Goal: Task Accomplishment & Management: Complete application form

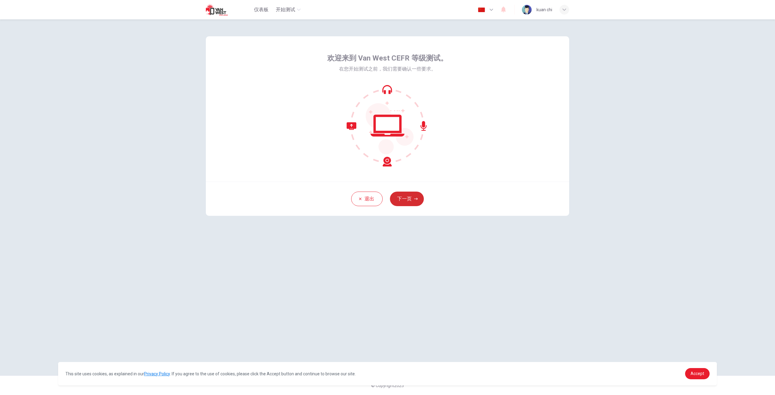
click at [408, 201] on button "下一页" at bounding box center [407, 199] width 34 height 15
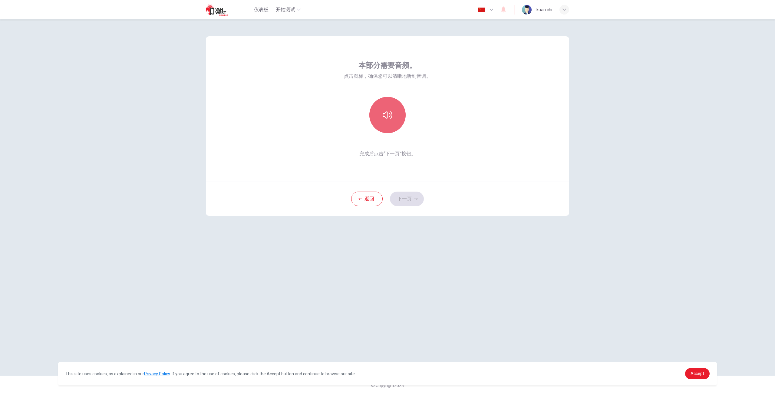
click at [389, 121] on button "button" at bounding box center [387, 115] width 36 height 36
click at [411, 203] on button "下一页" at bounding box center [407, 199] width 34 height 15
click at [389, 117] on div "录音" at bounding box center [387, 115] width 36 height 36
click at [387, 117] on h6 "停止" at bounding box center [387, 120] width 8 height 7
click at [416, 129] on icon "button" at bounding box center [416, 129] width 3 height 4
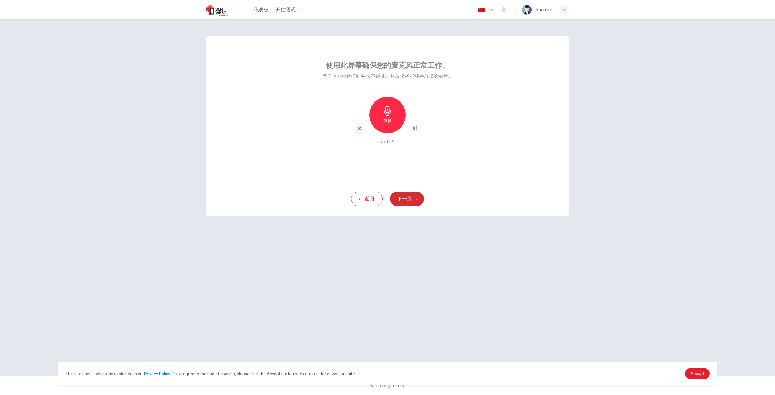
click at [413, 197] on button "下一页" at bounding box center [407, 199] width 34 height 15
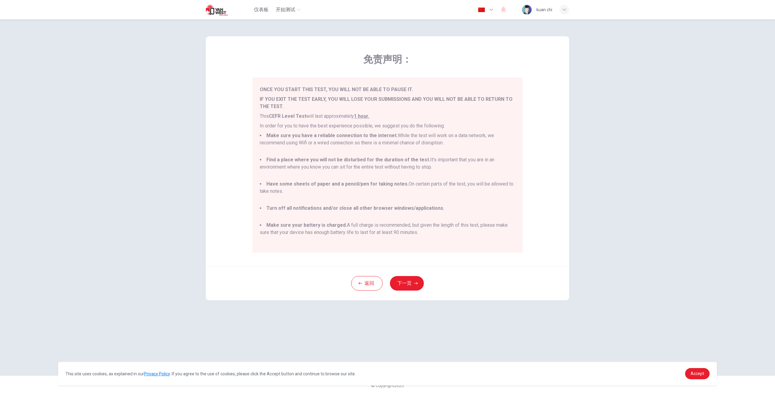
scroll to position [9, 0]
click at [407, 285] on button "下一页" at bounding box center [407, 283] width 34 height 15
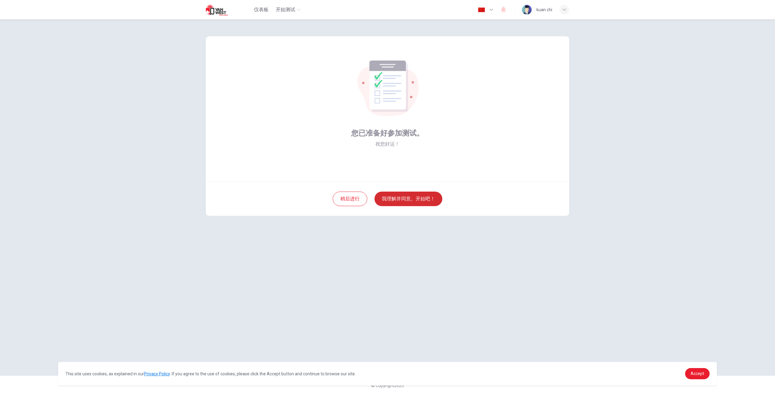
click at [415, 201] on button "我理解并同意。开始吧！" at bounding box center [409, 199] width 68 height 15
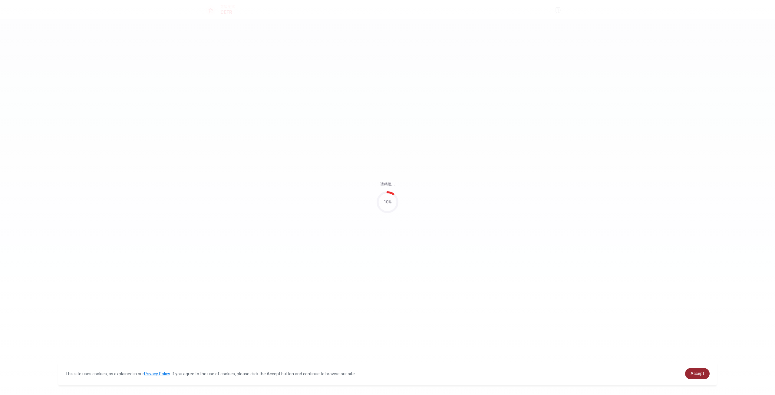
click at [691, 376] on link "Accept" at bounding box center [697, 373] width 25 height 11
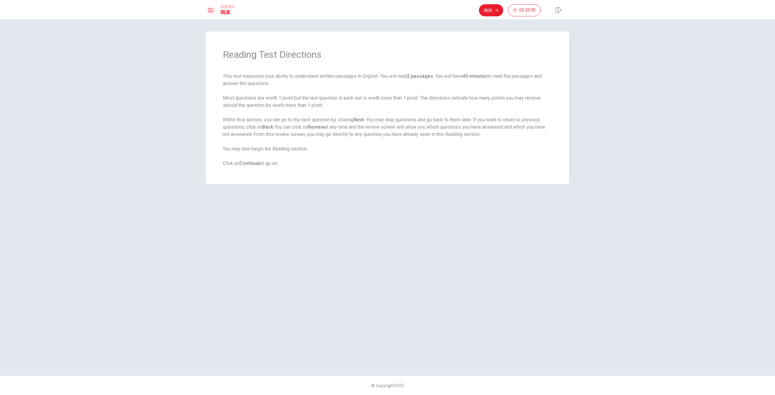
click at [439, 169] on div "Reading Test Directions This test measures your ability to understand written p…" at bounding box center [387, 107] width 363 height 153
click at [495, 6] on button "继续" at bounding box center [491, 10] width 24 height 12
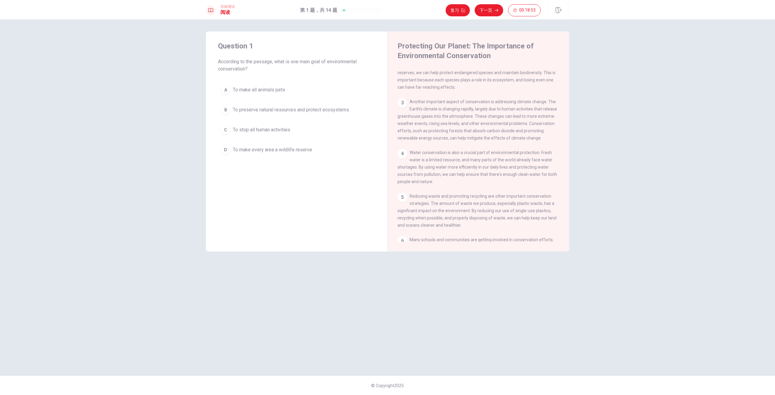
scroll to position [30, 0]
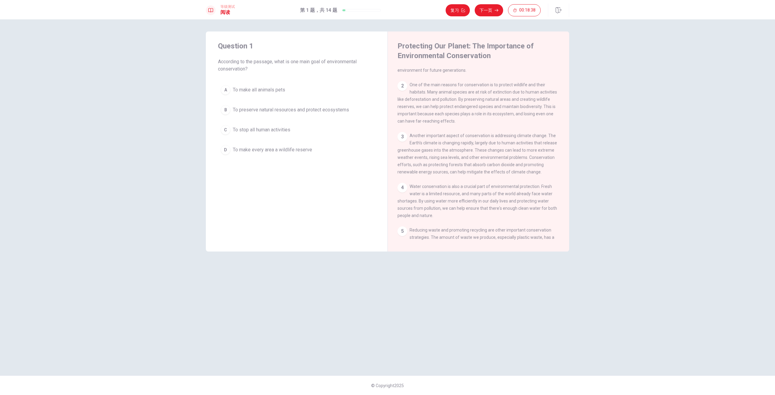
click at [268, 110] on span "To preserve natural resources and protect ecosystems" at bounding box center [291, 109] width 116 height 7
click at [494, 9] on button "下一页" at bounding box center [489, 10] width 28 height 12
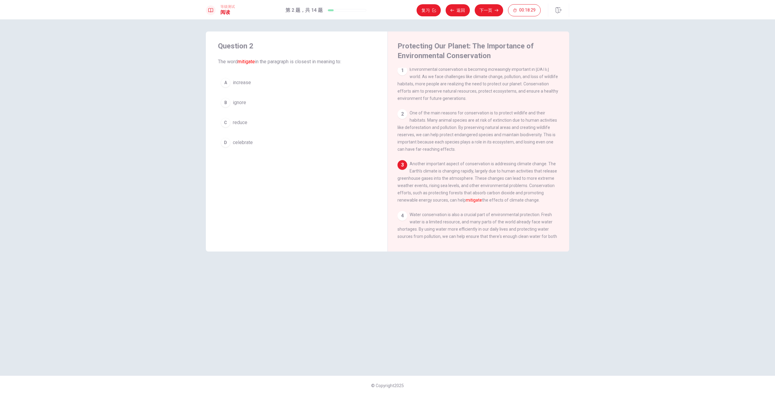
scroll to position [0, 0]
click at [230, 120] on button "C reduce" at bounding box center [296, 122] width 157 height 15
click at [485, 11] on button "下一页" at bounding box center [489, 10] width 28 height 12
drag, startPoint x: 237, startPoint y: 63, endPoint x: 277, endPoint y: 65, distance: 39.4
click at [277, 65] on span "Which of the following is mentioned in the passage as a way to protect wildlife?" at bounding box center [296, 65] width 157 height 15
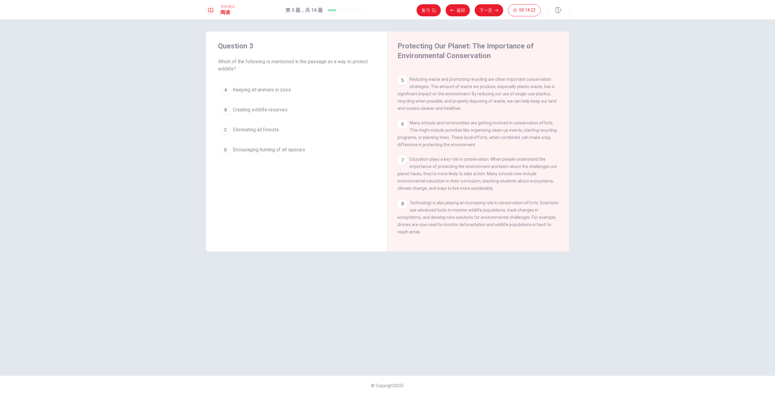
scroll to position [179, 0]
click at [270, 107] on span "Creating wildlife reserves" at bounding box center [260, 109] width 55 height 7
click at [486, 8] on button "下一页" at bounding box center [489, 10] width 28 height 12
drag, startPoint x: 412, startPoint y: 201, endPoint x: 466, endPoint y: 204, distance: 54.0
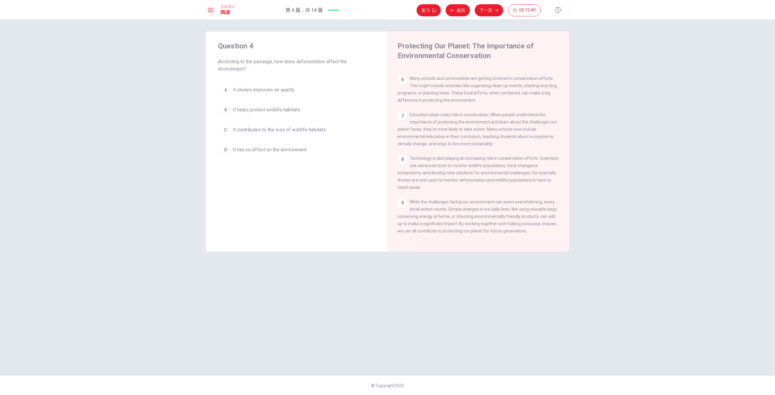
click at [466, 204] on div "9 While the challenges facing our environment can seem overwhelming, every smal…" at bounding box center [479, 216] width 162 height 36
drag, startPoint x: 535, startPoint y: 207, endPoint x: 548, endPoint y: 208, distance: 13.6
click at [548, 208] on div "9 While the challenges facing our environment can seem overwhelming, every smal…" at bounding box center [479, 216] width 162 height 36
drag, startPoint x: 529, startPoint y: 208, endPoint x: 556, endPoint y: 207, distance: 26.7
click at [556, 207] on div "9 While the challenges facing our environment can seem overwhelming, every smal…" at bounding box center [479, 216] width 162 height 36
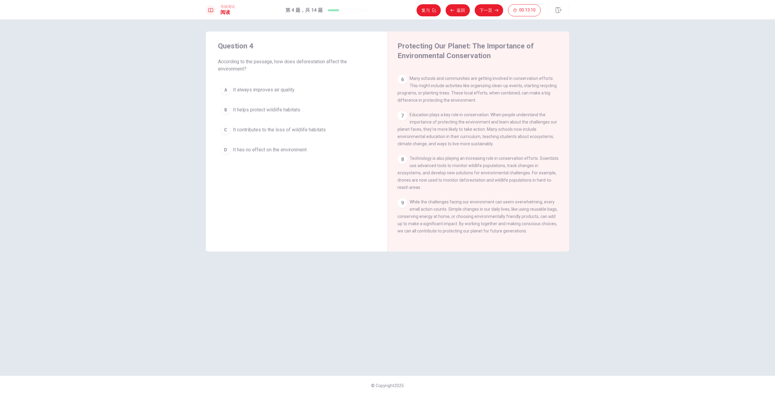
drag, startPoint x: 417, startPoint y: 232, endPoint x: 420, endPoint y: 231, distance: 3.7
click at [418, 232] on span "While the challenges facing our environment can seem overwhelming, every small …" at bounding box center [478, 217] width 160 height 34
click at [434, 230] on span "While the challenges facing our environment can seem overwhelming, every small …" at bounding box center [478, 217] width 160 height 34
click at [449, 231] on span "While the challenges facing our environment can seem overwhelming, every small …" at bounding box center [478, 217] width 160 height 34
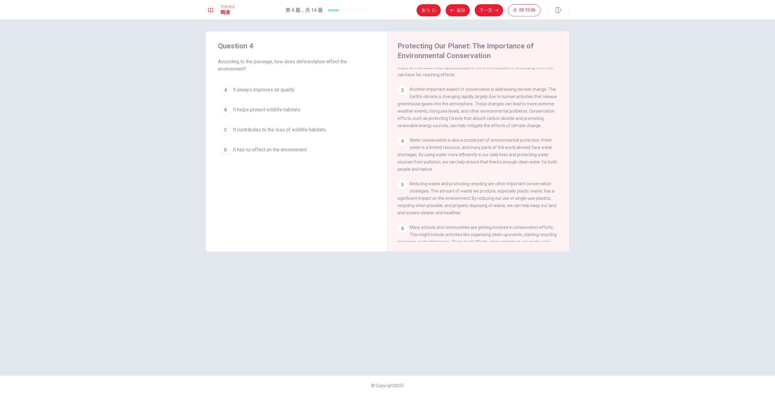
scroll to position [91, 0]
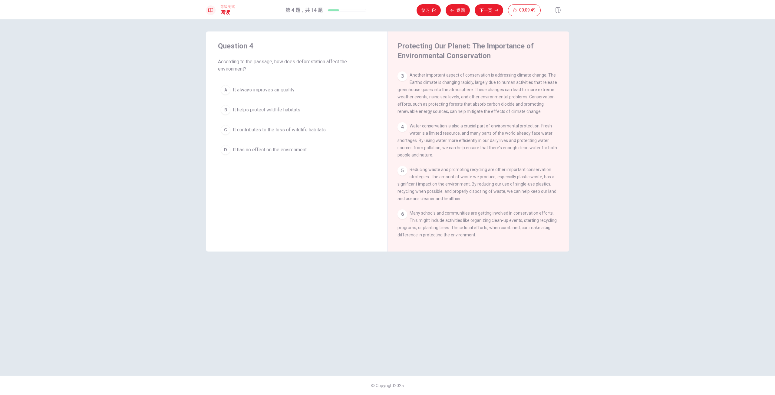
click at [269, 129] on span "It contributes to the loss of wildlife habitats" at bounding box center [279, 129] width 93 height 7
click at [487, 9] on button "下一页" at bounding box center [489, 10] width 28 height 12
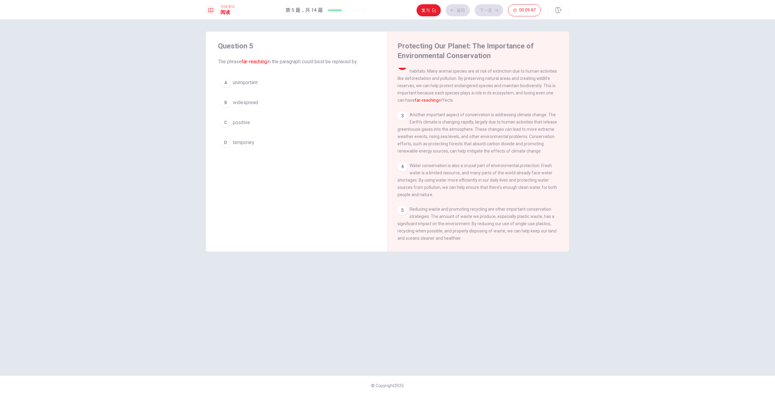
scroll to position [45, 0]
drag, startPoint x: 416, startPoint y: 72, endPoint x: 474, endPoint y: 75, distance: 57.6
click at [474, 75] on div "2 One of the main reasons for conservation is to protect wildlife and their hab…" at bounding box center [479, 88] width 162 height 44
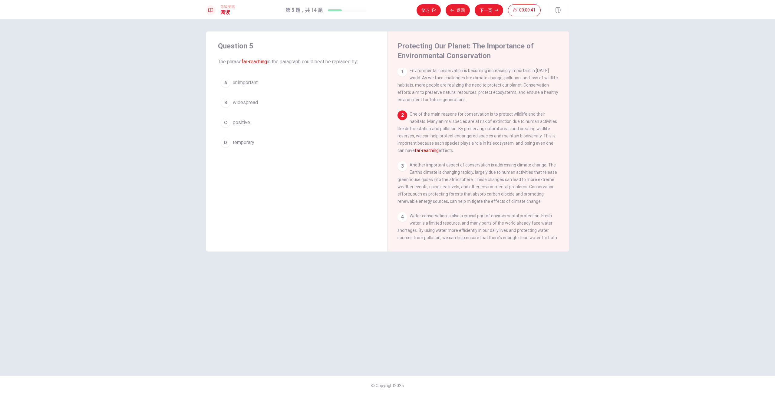
scroll to position [0, 0]
click at [250, 102] on span "widespread" at bounding box center [245, 102] width 25 height 7
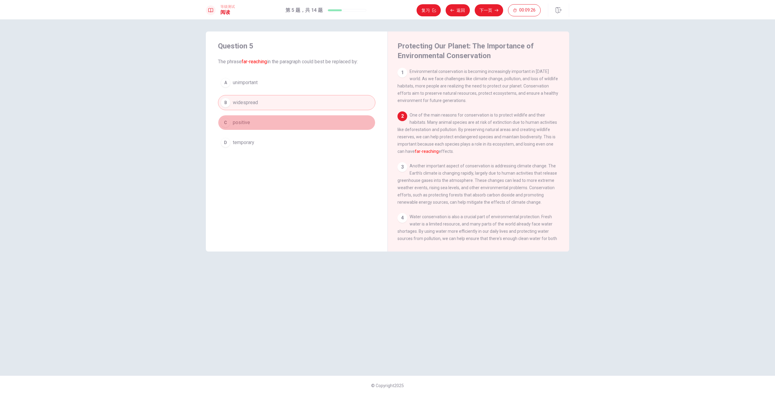
click at [250, 120] on span "positive" at bounding box center [241, 122] width 17 height 7
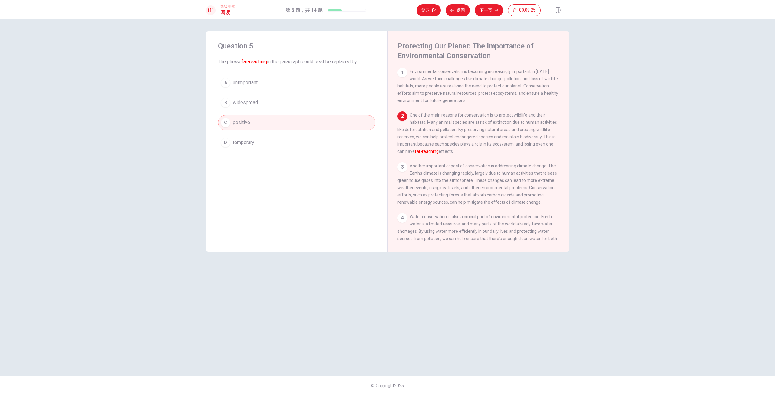
click at [254, 141] on span "temporary" at bounding box center [244, 142] width 22 height 7
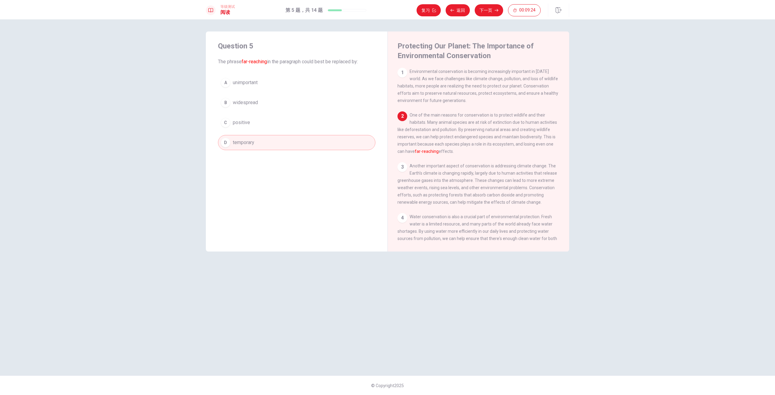
click at [268, 119] on button "C positive" at bounding box center [296, 122] width 157 height 15
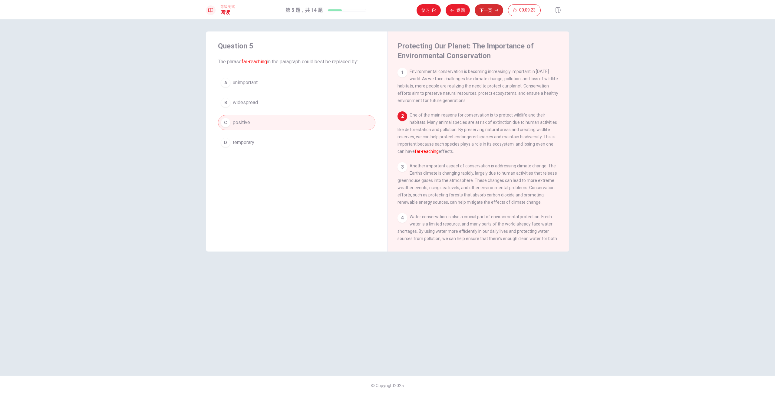
click at [486, 7] on button "下一页" at bounding box center [489, 10] width 28 height 12
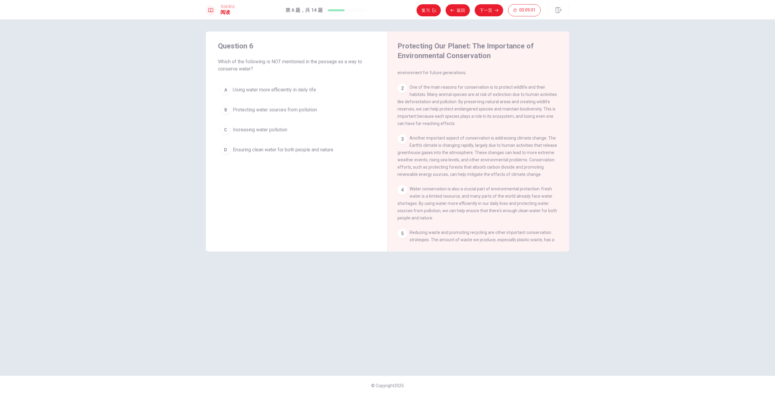
scroll to position [30, 0]
drag, startPoint x: 410, startPoint y: 192, endPoint x: 463, endPoint y: 194, distance: 52.7
click at [463, 194] on span "Water conservation is also a crucial part of environmental protection. Fresh wa…" at bounding box center [478, 201] width 160 height 34
click at [304, 88] on span "Using water more efficiently in daily life" at bounding box center [274, 89] width 83 height 7
click at [483, 8] on button "下一页" at bounding box center [489, 10] width 28 height 12
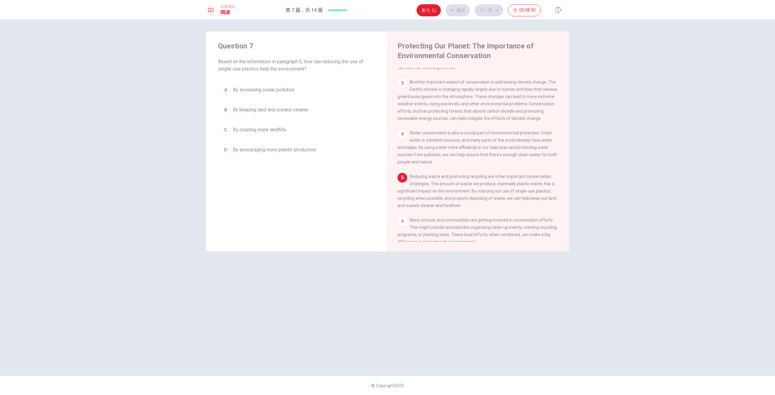
scroll to position [120, 0]
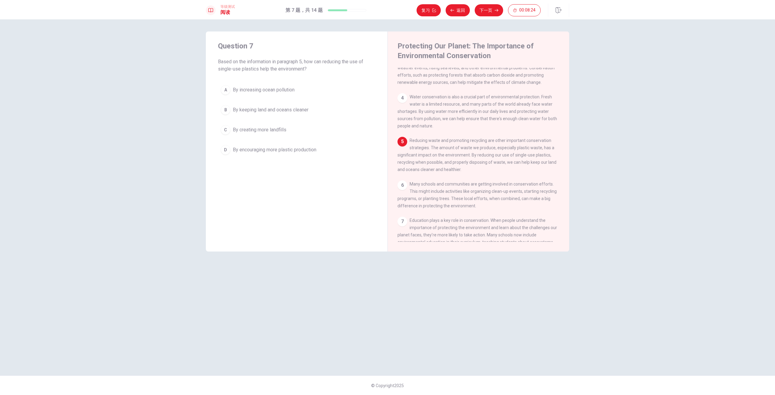
click at [297, 61] on span "Based on the information in paragraph 5, how can reducing the use of single-use…" at bounding box center [296, 65] width 157 height 15
click at [239, 60] on span "Based on the information in paragraph 5, how can reducing the use of single-use…" at bounding box center [296, 65] width 157 height 15
click at [267, 59] on span "Based on the information in paragraph 5, how can reducing the use of single-use…" at bounding box center [296, 65] width 157 height 15
click at [299, 62] on span "Based on the information in paragraph 5, how can reducing the use of single-use…" at bounding box center [296, 65] width 157 height 15
click at [307, 61] on span "Based on the information in paragraph 5, how can reducing the use of single-use…" at bounding box center [296, 65] width 157 height 15
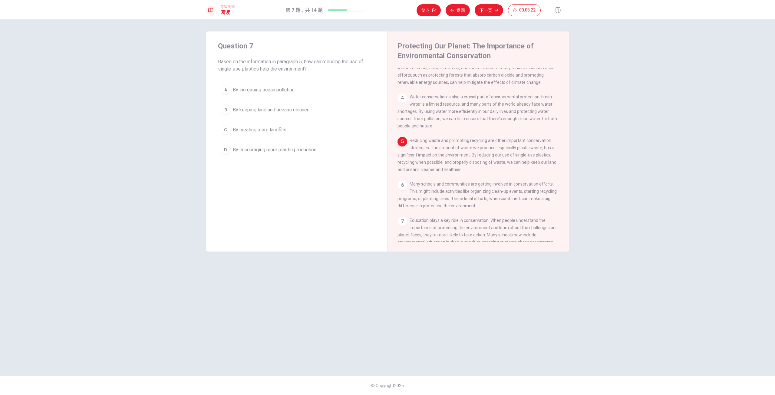
click at [319, 61] on span "Based on the information in paragraph 5, how can reducing the use of single-use…" at bounding box center [296, 65] width 157 height 15
click at [332, 62] on span "Based on the information in paragraph 5, how can reducing the use of single-use…" at bounding box center [296, 65] width 157 height 15
drag, startPoint x: 277, startPoint y: 68, endPoint x: 339, endPoint y: 72, distance: 61.9
click at [339, 72] on span "Based on the information in paragraph 5, how can reducing the use of single-use…" at bounding box center [296, 65] width 157 height 15
click at [474, 155] on span "Reducing waste and promoting recycling are other important conservation strateg…" at bounding box center [477, 155] width 159 height 34
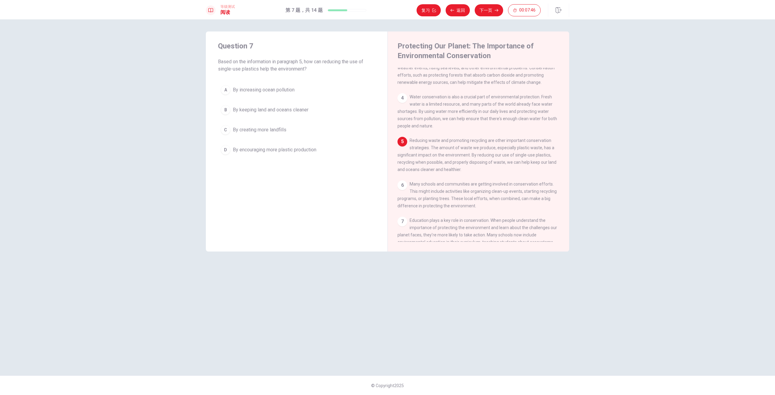
click at [500, 157] on div "5 Reducing waste and promoting recycling are other important conservation strat…" at bounding box center [479, 155] width 162 height 36
click at [488, 157] on div "5 Reducing waste and promoting recycling are other important conservation strat…" at bounding box center [479, 155] width 162 height 36
drag, startPoint x: 500, startPoint y: 155, endPoint x: 530, endPoint y: 155, distance: 30.0
click at [530, 155] on span "Reducing waste and promoting recycling are other important conservation strateg…" at bounding box center [477, 155] width 159 height 34
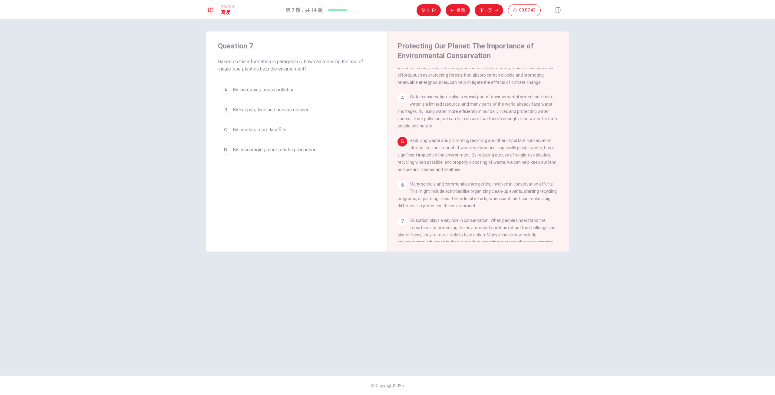
click at [544, 155] on span "Reducing waste and promoting recycling are other important conservation strateg…" at bounding box center [477, 155] width 159 height 34
click at [407, 163] on span "Reducing waste and promoting recycling are other important conservation strateg…" at bounding box center [477, 155] width 159 height 34
click at [415, 164] on span "Reducing waste and promoting recycling are other important conservation strateg…" at bounding box center [477, 155] width 159 height 34
click at [450, 172] on span "Reducing waste and promoting recycling are other important conservation strateg…" at bounding box center [477, 155] width 159 height 34
click at [479, 173] on div "5 Reducing waste and promoting recycling are other important conservation strat…" at bounding box center [479, 155] width 162 height 36
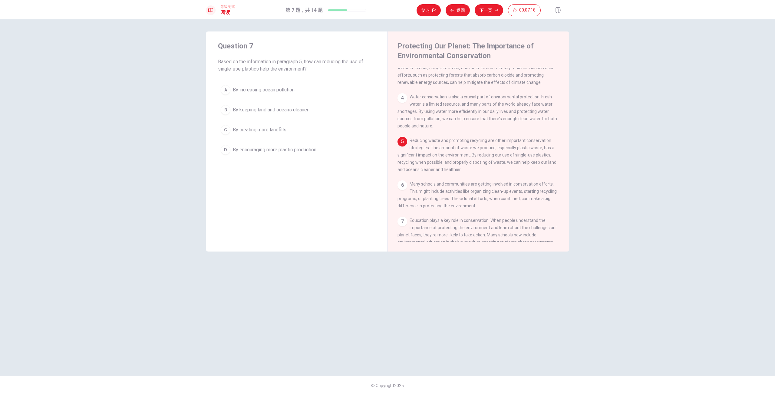
click at [479, 173] on div "5 Reducing waste and promoting recycling are other important conservation strat…" at bounding box center [479, 155] width 162 height 36
drag, startPoint x: 465, startPoint y: 180, endPoint x: 427, endPoint y: 176, distance: 38.4
click at [427, 173] on div "5 Reducing waste and promoting recycling are other important conservation strat…" at bounding box center [479, 155] width 162 height 36
click at [458, 172] on span "Reducing waste and promoting recycling are other important conservation strateg…" at bounding box center [477, 155] width 159 height 34
click at [260, 110] on span "By keeping land and oceans cleaner" at bounding box center [271, 109] width 76 height 7
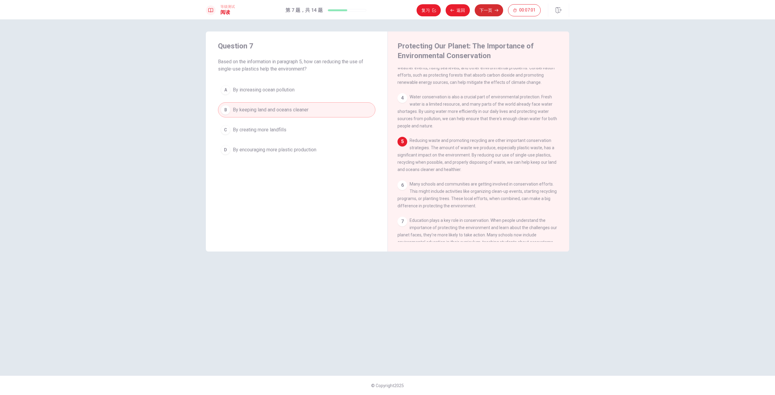
click at [488, 13] on button "下一页" at bounding box center [489, 10] width 28 height 12
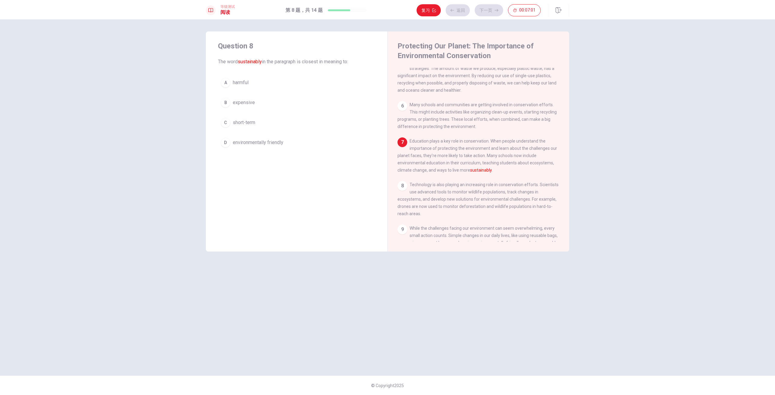
scroll to position [203, 0]
click at [442, 169] on span "Education plays a key role in conservation. When people understand the importan…" at bounding box center [478, 152] width 160 height 34
click at [443, 169] on span "Education plays a key role in conservation. When people understand the importan…" at bounding box center [478, 152] width 160 height 34
click at [422, 169] on span "Education plays a key role in conservation. When people understand the importan…" at bounding box center [478, 152] width 160 height 34
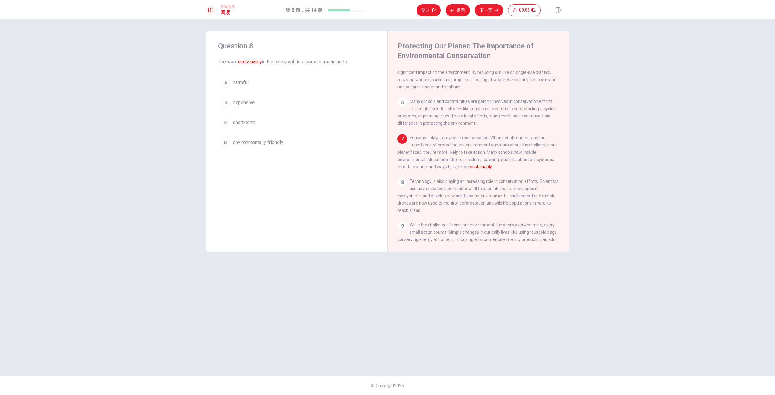
click at [422, 169] on span "Education plays a key role in conservation. When people understand the importan…" at bounding box center [478, 152] width 160 height 34
click at [245, 120] on span "short-term" at bounding box center [244, 122] width 22 height 7
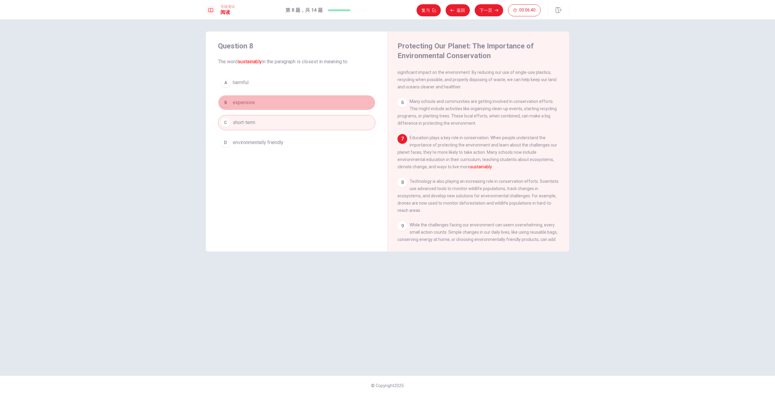
click at [254, 104] on span "expensive" at bounding box center [244, 102] width 22 height 7
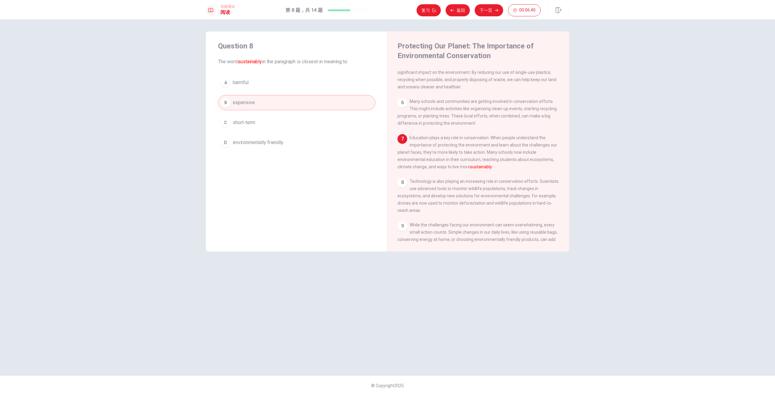
click at [271, 144] on span "environmentally friendly" at bounding box center [258, 142] width 51 height 7
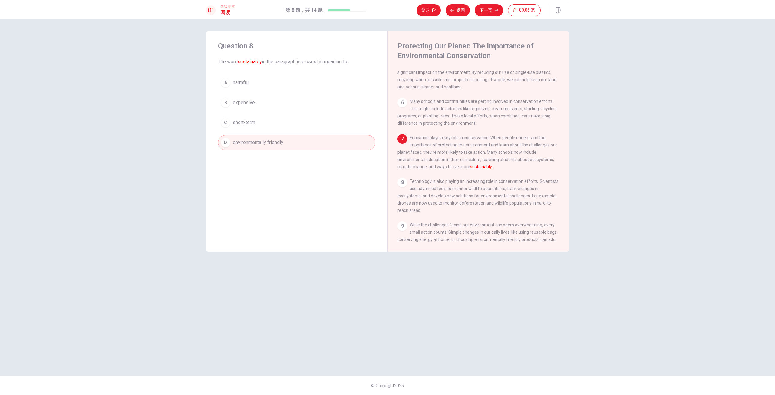
click at [259, 101] on button "B expensive" at bounding box center [296, 102] width 157 height 15
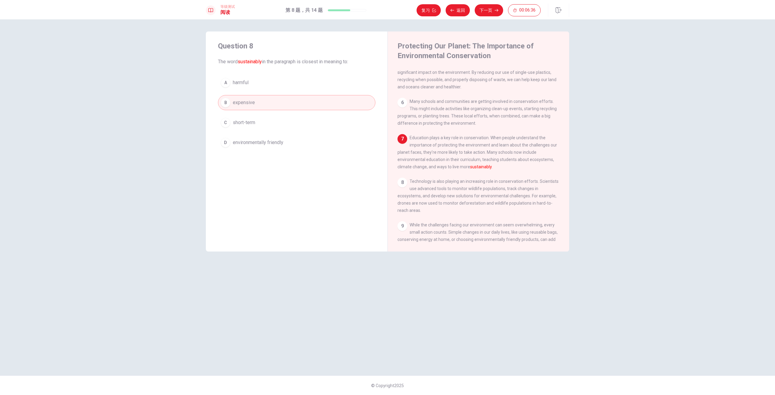
click at [294, 140] on button "D environmentally friendly" at bounding box center [296, 142] width 157 height 15
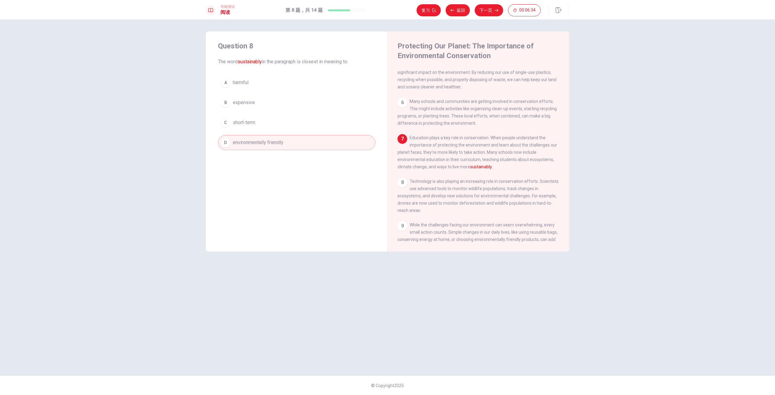
click at [283, 87] on button "A harmful" at bounding box center [296, 82] width 157 height 15
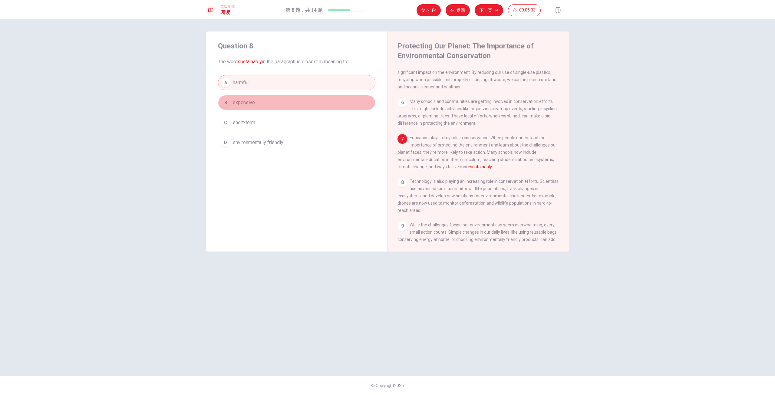
click at [280, 105] on button "B expensive" at bounding box center [296, 102] width 157 height 15
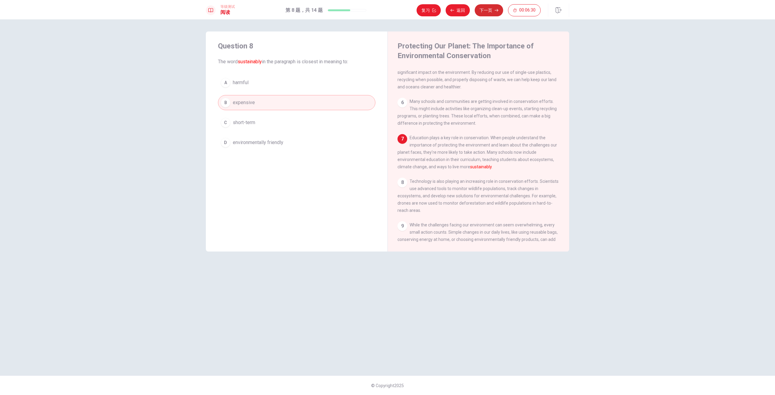
click at [490, 11] on button "下一页" at bounding box center [489, 10] width 28 height 12
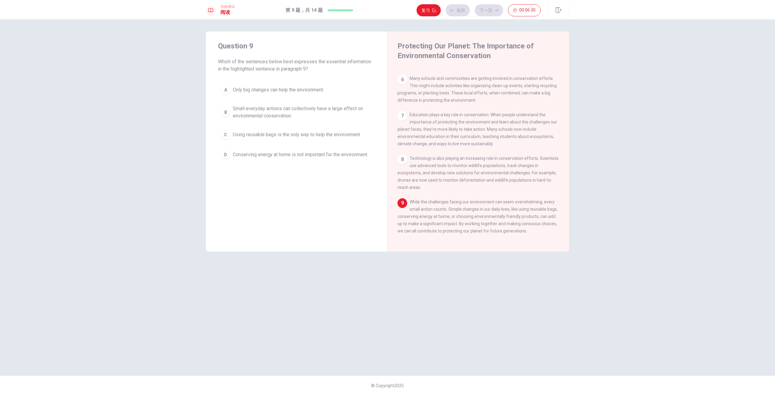
scroll to position [240, 0]
click at [234, 63] on span "Which of the sentences below best expresses the essential information in the hi…" at bounding box center [296, 65] width 157 height 15
click at [255, 58] on span "Which of the sentences below best expresses the essential information in the hi…" at bounding box center [296, 65] width 157 height 15
drag, startPoint x: 348, startPoint y: 60, endPoint x: 393, endPoint y: 61, distance: 45.1
click at [393, 61] on div "Question 9 Which of the sentences below best expresses the essential informatio…" at bounding box center [387, 141] width 363 height 220
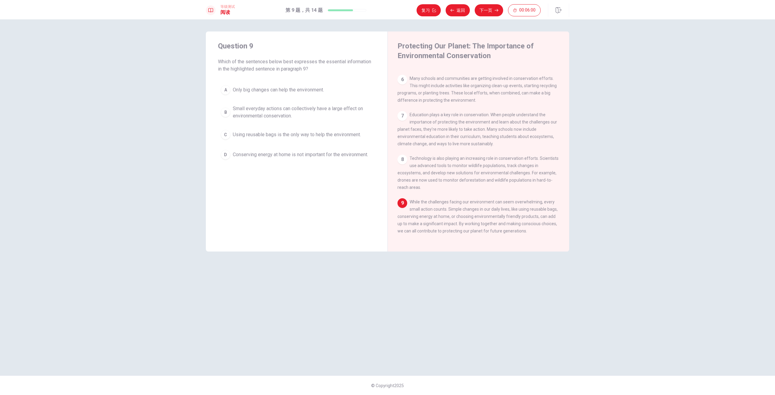
click at [222, 70] on span "Which of the sentences below best expresses the essential information in the hi…" at bounding box center [296, 65] width 157 height 15
click at [232, 68] on span "Which of the sentences below best expresses the essential information in the hi…" at bounding box center [296, 65] width 157 height 15
click at [244, 71] on span "Which of the sentences below best expresses the essential information in the hi…" at bounding box center [296, 65] width 157 height 15
click at [261, 73] on div "Question 9 Which of the sentences below best expresses the essential informatio…" at bounding box center [297, 101] width 182 height 141
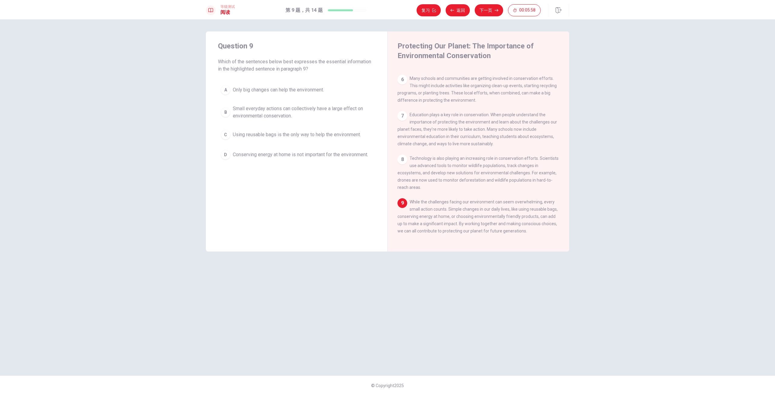
click at [261, 73] on div "Question 9 Which of the sentences below best expresses the essential informatio…" at bounding box center [297, 101] width 182 height 141
click at [271, 73] on div "Question 9 Which of the sentences below best expresses the essential informatio…" at bounding box center [297, 101] width 182 height 141
click at [291, 75] on div "Question 9 Which of the sentences below best expresses the essential informatio…" at bounding box center [297, 101] width 182 height 141
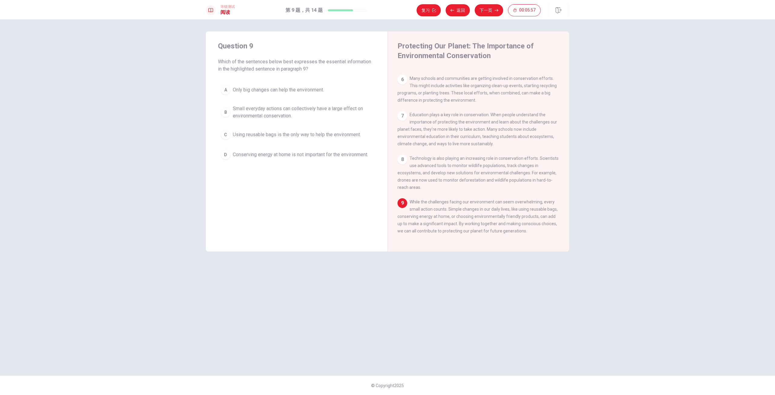
click at [291, 75] on div "Question 9 Which of the sentences below best expresses the essential informatio…" at bounding box center [297, 101] width 182 height 141
click at [522, 213] on span "While the challenges facing our environment can seem overwhelming, every small …" at bounding box center [478, 217] width 160 height 34
click at [522, 214] on span "While the challenges facing our environment can seem overwhelming, every small …" at bounding box center [478, 217] width 160 height 34
click at [438, 212] on div "9 While the challenges facing our environment can seem overwhelming, every smal…" at bounding box center [479, 216] width 162 height 36
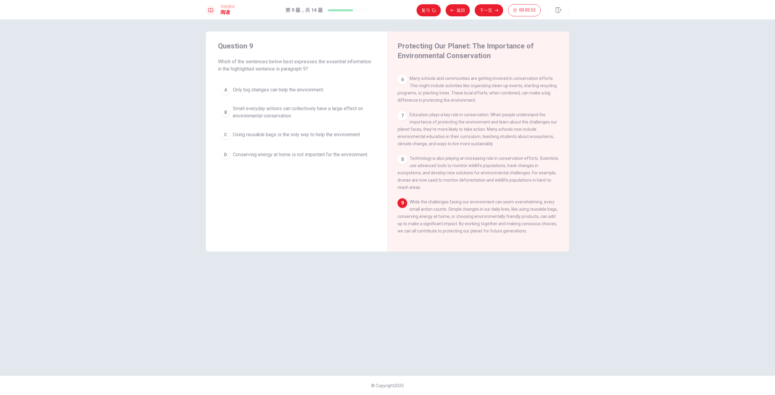
click at [483, 202] on span "While the challenges facing our environment can seem overwhelming, every small …" at bounding box center [478, 217] width 160 height 34
click at [433, 223] on span "While the challenges facing our environment can seem overwhelming, every small …" at bounding box center [478, 217] width 160 height 34
click at [437, 225] on span "While the challenges facing our environment can seem overwhelming, every small …" at bounding box center [478, 217] width 160 height 34
drag, startPoint x: 530, startPoint y: 223, endPoint x: 538, endPoint y: 223, distance: 7.9
click at [530, 222] on span "While the challenges facing our environment can seem overwhelming, every small …" at bounding box center [478, 217] width 160 height 34
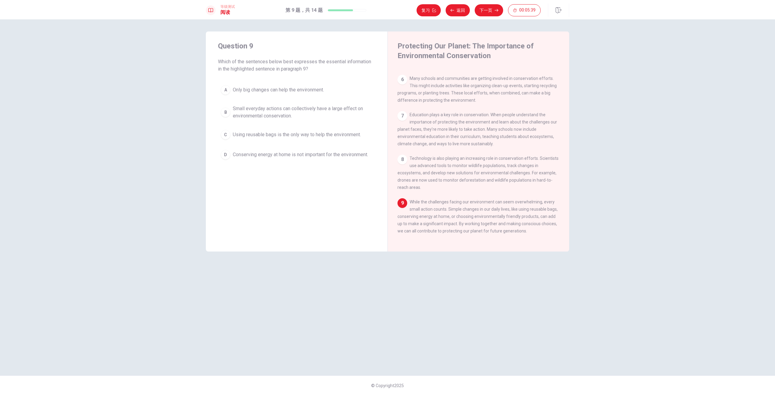
click at [546, 223] on span "While the challenges facing our environment can seem overwhelming, every small …" at bounding box center [478, 217] width 160 height 34
click at [408, 233] on span "While the challenges facing our environment can seem overwhelming, every small …" at bounding box center [478, 217] width 160 height 34
click at [416, 231] on span "While the challenges facing our environment can seem overwhelming, every small …" at bounding box center [478, 217] width 160 height 34
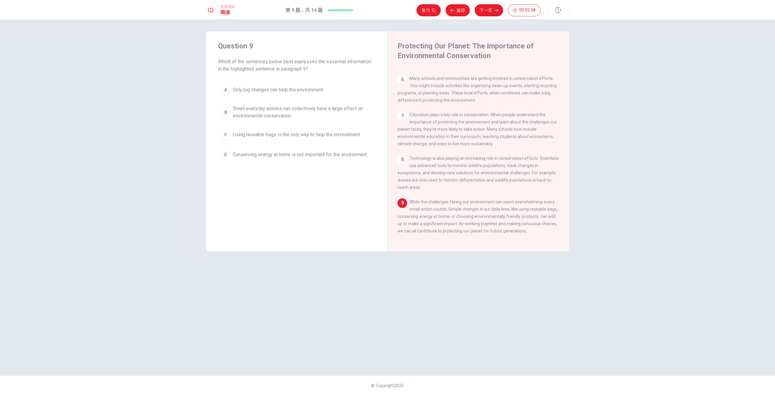
click at [435, 229] on span "While the challenges facing our environment can seem overwhelming, every small …" at bounding box center [478, 217] width 160 height 34
drag, startPoint x: 435, startPoint y: 229, endPoint x: 457, endPoint y: 230, distance: 22.2
click at [439, 229] on span "While the challenges facing our environment can seem overwhelming, every small …" at bounding box center [478, 217] width 160 height 34
click at [461, 231] on span "While the challenges facing our environment can seem overwhelming, every small …" at bounding box center [478, 217] width 160 height 34
click at [462, 231] on span "While the challenges facing our environment can seem overwhelming, every small …" at bounding box center [478, 217] width 160 height 34
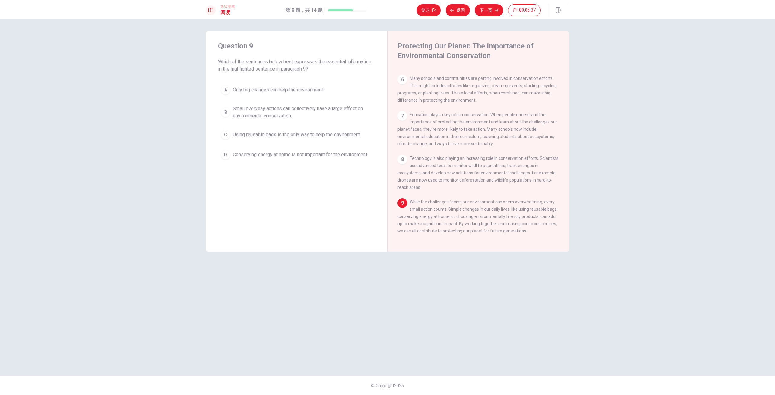
drag, startPoint x: 467, startPoint y: 230, endPoint x: 472, endPoint y: 230, distance: 5.2
click at [467, 230] on span "While the challenges facing our environment can seem overwhelming, every small …" at bounding box center [478, 217] width 160 height 34
drag, startPoint x: 472, startPoint y: 230, endPoint x: 485, endPoint y: 230, distance: 13.0
click at [476, 230] on span "While the challenges facing our environment can seem overwhelming, every small …" at bounding box center [478, 217] width 160 height 34
click at [492, 231] on span "While the challenges facing our environment can seem overwhelming, every small …" at bounding box center [478, 217] width 160 height 34
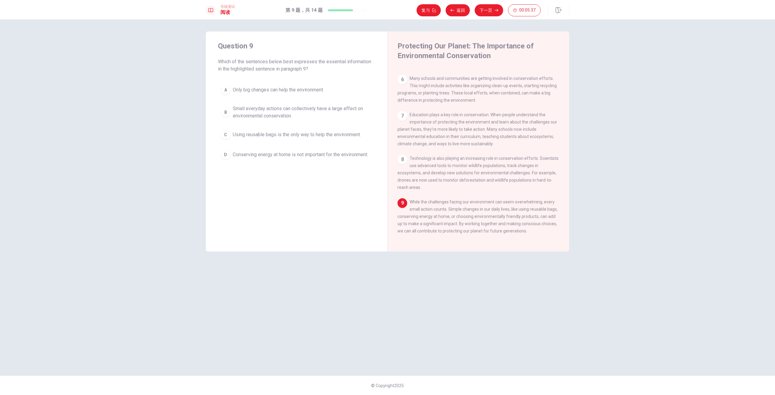
drag, startPoint x: 494, startPoint y: 231, endPoint x: 506, endPoint y: 230, distance: 12.4
click at [495, 231] on span "While the challenges facing our environment can seem overwhelming, every small …" at bounding box center [478, 217] width 160 height 34
drag, startPoint x: 516, startPoint y: 229, endPoint x: 519, endPoint y: 229, distance: 3.0
click at [517, 229] on span "While the challenges facing our environment can seem overwhelming, every small …" at bounding box center [478, 217] width 160 height 34
click at [519, 229] on span "While the challenges facing our environment can seem overwhelming, every small …" at bounding box center [478, 217] width 160 height 34
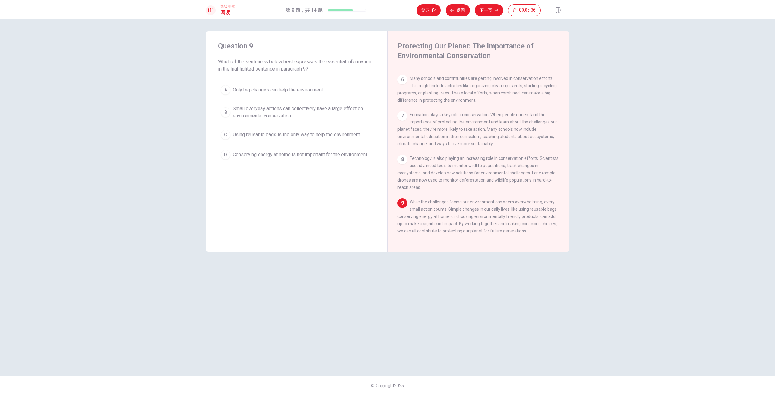
click at [505, 219] on div "9 While the challenges facing our environment can seem overwhelming, every smal…" at bounding box center [479, 216] width 162 height 36
click at [504, 207] on span "While the challenges facing our environment can seem overwhelming, every small …" at bounding box center [478, 217] width 160 height 34
click at [494, 217] on span "While the challenges facing our environment can seem overwhelming, every small …" at bounding box center [478, 217] width 160 height 34
click at [446, 216] on span "While the challenges facing our environment can seem overwhelming, every small …" at bounding box center [478, 217] width 160 height 34
click at [442, 215] on span "While the challenges facing our environment can seem overwhelming, every small …" at bounding box center [478, 217] width 160 height 34
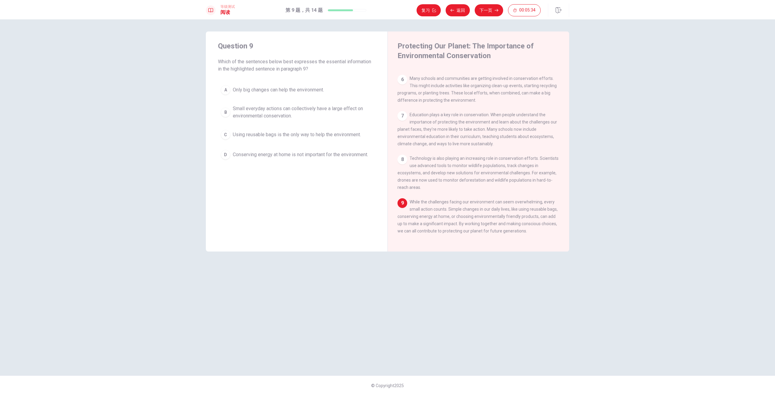
click at [442, 215] on span "While the challenges facing our environment can seem overwhelming, every small …" at bounding box center [478, 217] width 160 height 34
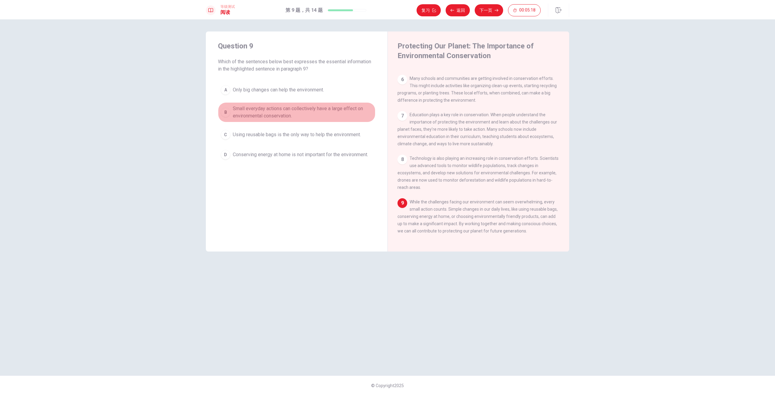
click at [315, 109] on span "Small everyday actions can collectively have a large effect on environmental co…" at bounding box center [303, 112] width 140 height 15
click at [486, 14] on button "下一页" at bounding box center [489, 10] width 28 height 12
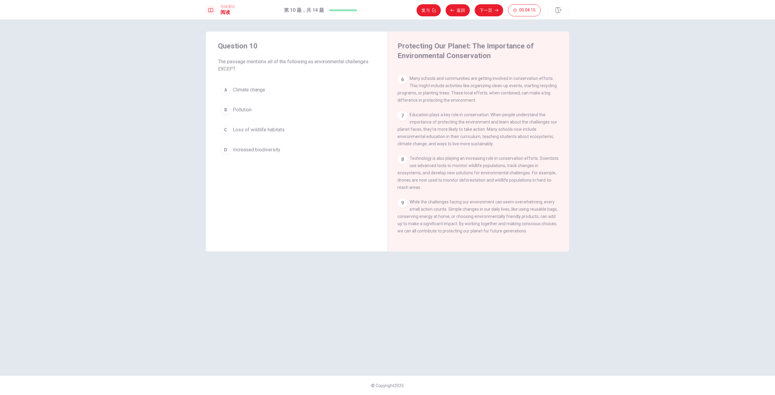
click at [253, 107] on button "B Pollution" at bounding box center [296, 109] width 157 height 15
click at [489, 13] on button "下一页" at bounding box center [489, 10] width 28 height 12
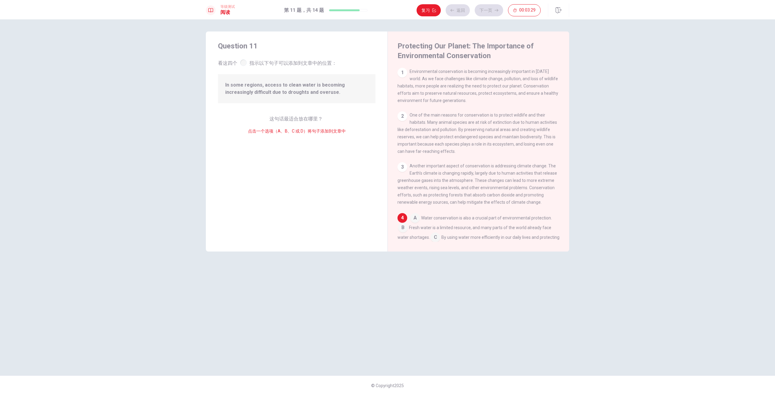
scroll to position [83, 0]
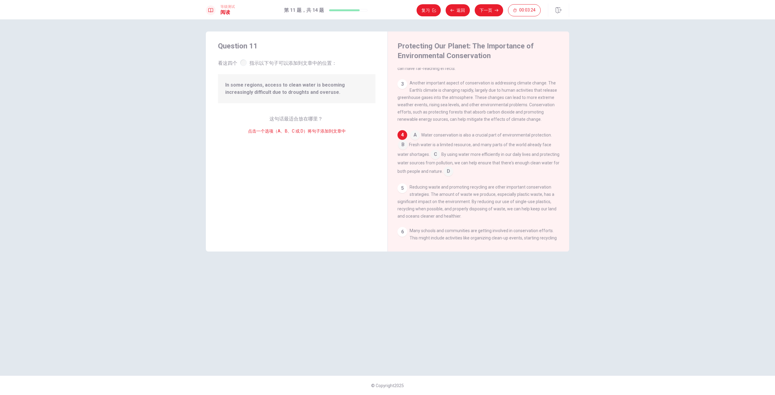
click at [277, 87] on span "In some regions, access to clean water is becoming increasingly difficult due t…" at bounding box center [296, 88] width 143 height 15
click at [402, 150] on input at bounding box center [403, 146] width 10 height 10
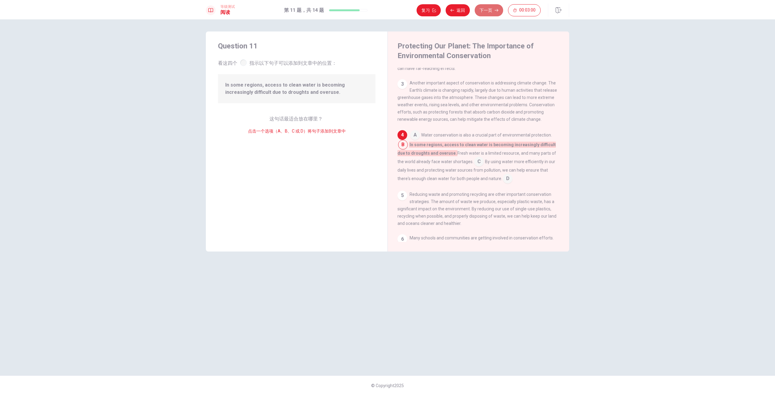
click at [493, 9] on button "下一页" at bounding box center [489, 10] width 28 height 12
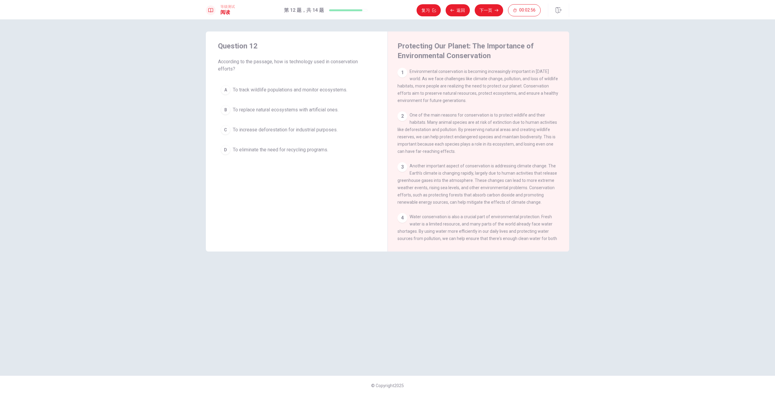
click at [300, 63] on span "According to the passage, how is technology used in conservation efforts?" at bounding box center [296, 65] width 157 height 15
click at [291, 61] on span "According to the passage, how is technology used in conservation efforts?" at bounding box center [296, 65] width 157 height 15
click at [329, 64] on span "According to the passage, how is technology used in conservation efforts?" at bounding box center [296, 65] width 157 height 15
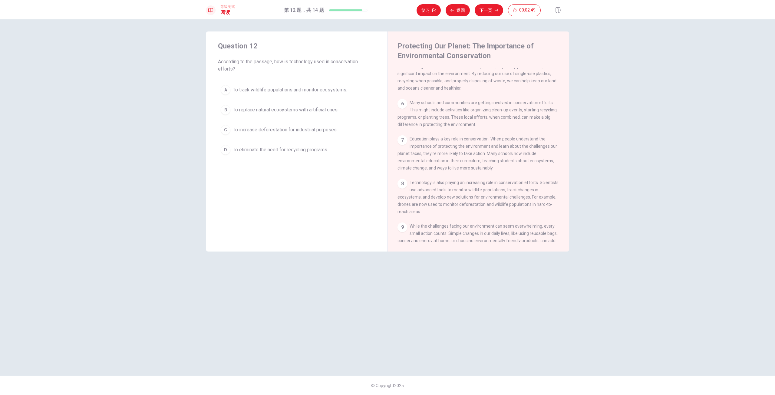
scroll to position [212, 0]
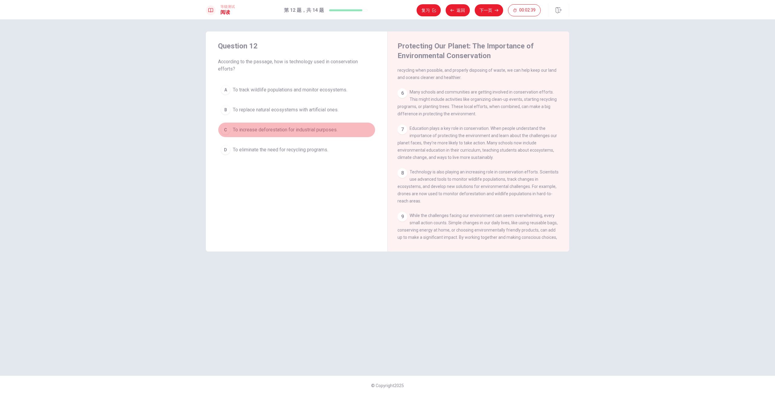
click at [254, 129] on span "To increase deforestation for industrial purposes." at bounding box center [285, 129] width 105 height 7
click at [490, 11] on button "下一页" at bounding box center [489, 10] width 28 height 12
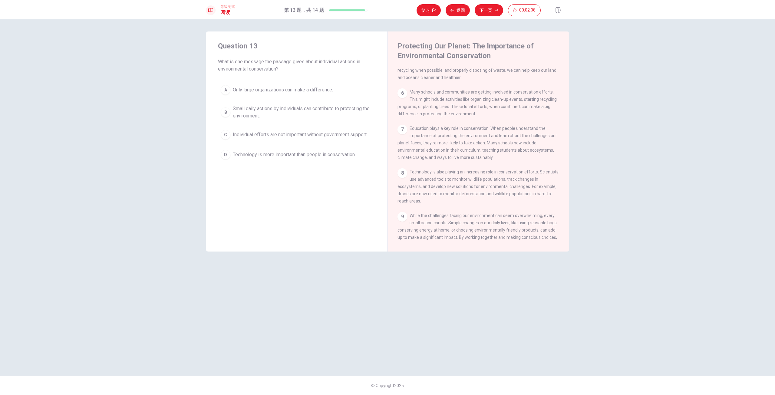
click at [250, 109] on span "Small daily actions by individuals can contribute to protecting the environment." at bounding box center [303, 112] width 140 height 15
click at [240, 95] on button "A Only large organizations can make a difference." at bounding box center [296, 89] width 157 height 15
click at [251, 114] on span "Small daily actions by individuals can contribute to protecting the environment." at bounding box center [303, 112] width 140 height 15
click at [489, 17] on div "等级测试 阅读 第 13 题，共 14 题 复习 返回 下一页 00:02:06" at bounding box center [387, 9] width 775 height 19
drag, startPoint x: 476, startPoint y: 21, endPoint x: 482, endPoint y: 16, distance: 7.5
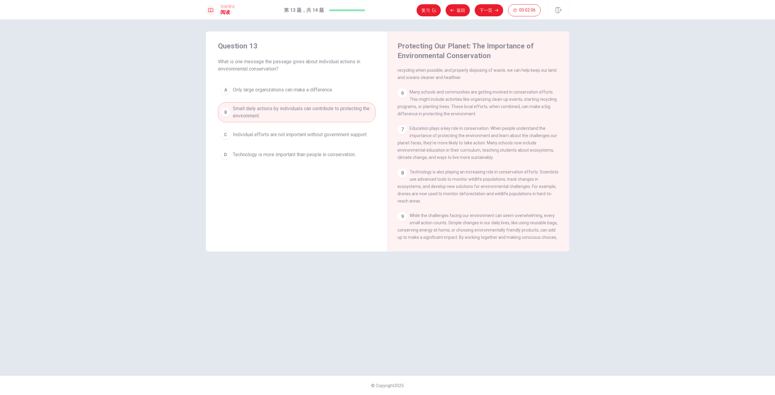
click at [476, 21] on div "Question 13 What is one message the passage gives about individual actions in e…" at bounding box center [387, 207] width 775 height 376
click at [487, 11] on button "下一页" at bounding box center [489, 10] width 28 height 12
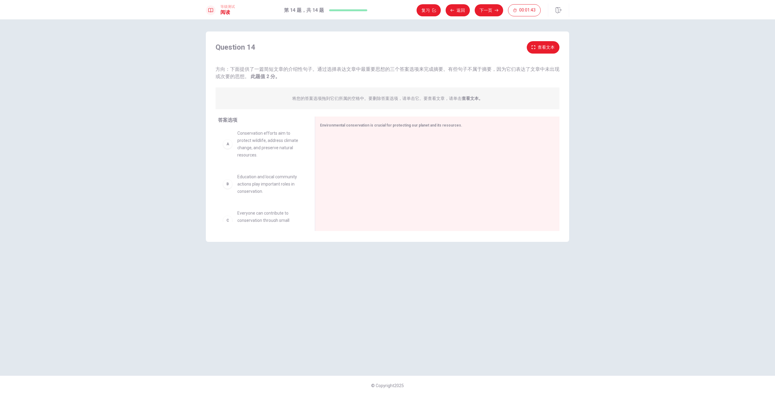
scroll to position [0, 0]
drag, startPoint x: 233, startPoint y: 152, endPoint x: 366, endPoint y: 150, distance: 132.7
drag, startPoint x: 252, startPoint y: 148, endPoint x: 396, endPoint y: 173, distance: 146.2
drag, startPoint x: 261, startPoint y: 143, endPoint x: 394, endPoint y: 198, distance: 143.8
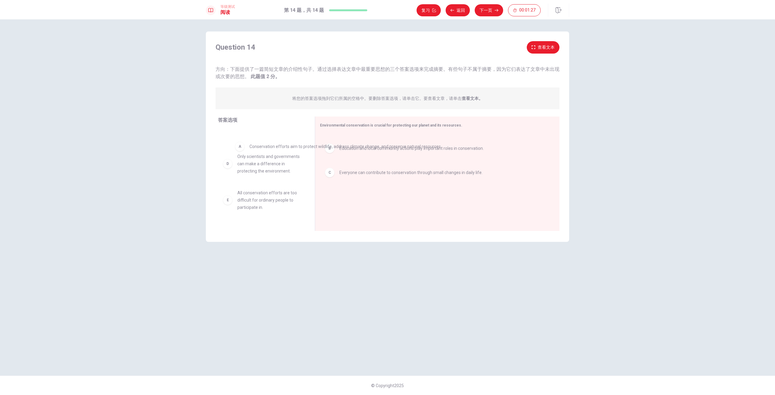
drag, startPoint x: 335, startPoint y: 149, endPoint x: 259, endPoint y: 151, distance: 76.3
click at [376, 195] on div "B Education and local community actions play important roles in conservation. C…" at bounding box center [435, 174] width 230 height 81
drag, startPoint x: 256, startPoint y: 186, endPoint x: 374, endPoint y: 190, distance: 118.8
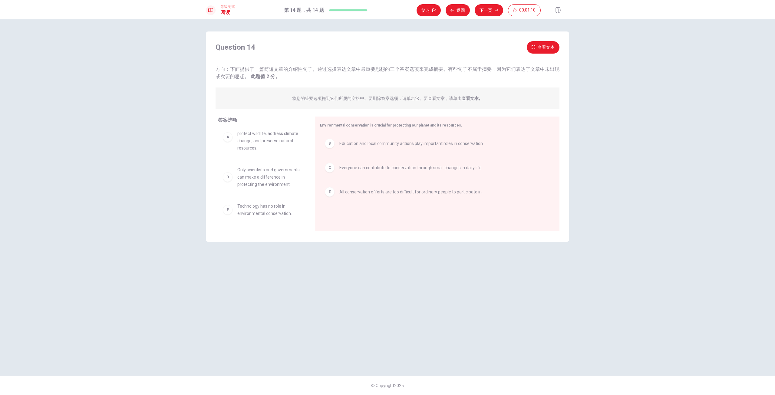
scroll to position [18, 0]
click at [492, 13] on button "下一页" at bounding box center [489, 10] width 28 height 12
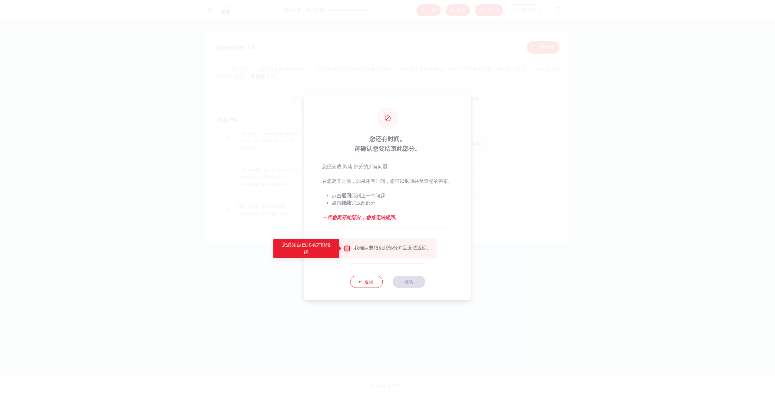
click at [349, 246] on input "您必须点击此项才能继续" at bounding box center [346, 248] width 7 height 7
click at [410, 280] on button "继续" at bounding box center [409, 282] width 33 height 12
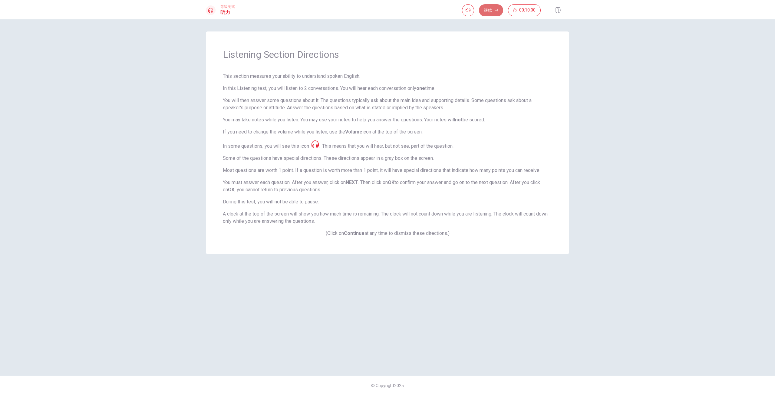
click at [495, 9] on icon "button" at bounding box center [497, 10] width 4 height 4
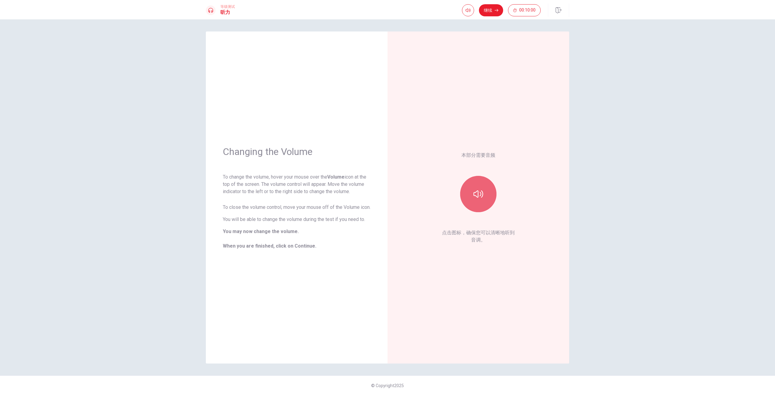
click at [480, 197] on icon "button" at bounding box center [479, 194] width 10 height 10
click at [482, 202] on button "button" at bounding box center [478, 194] width 36 height 36
click at [494, 12] on button "继续" at bounding box center [491, 10] width 24 height 12
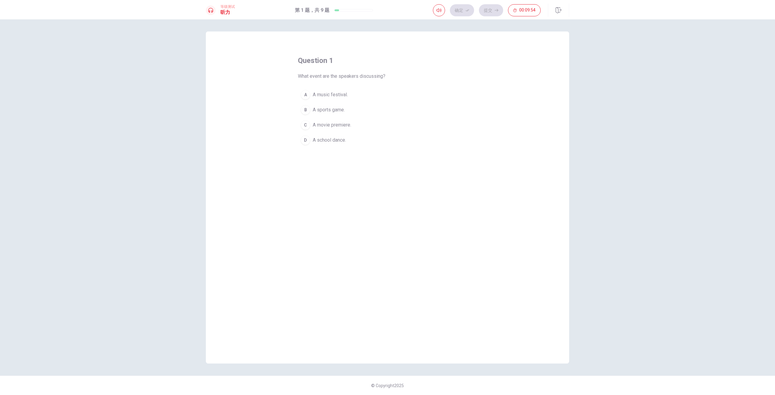
click at [332, 94] on span "A music festival." at bounding box center [330, 94] width 35 height 7
click at [469, 10] on icon "button" at bounding box center [468, 10] width 4 height 2
click at [493, 12] on button "提交" at bounding box center [491, 10] width 24 height 12
click at [355, 89] on button "A The performance by The Sonic Waves." at bounding box center [387, 94] width 179 height 15
click at [469, 11] on icon "button" at bounding box center [468, 10] width 4 height 4
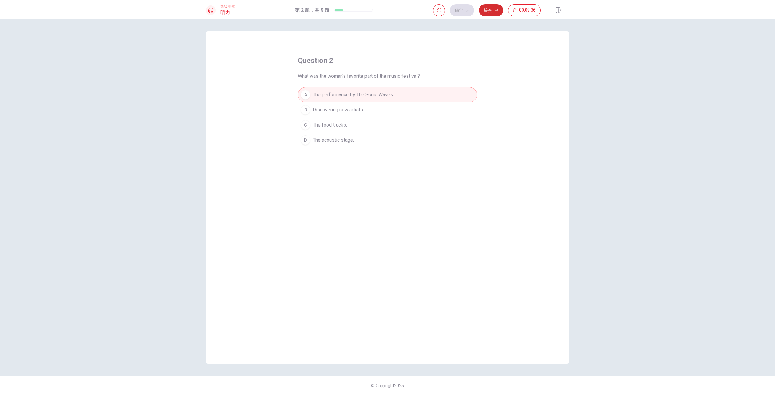
click at [485, 11] on button "提交" at bounding box center [491, 10] width 24 height 12
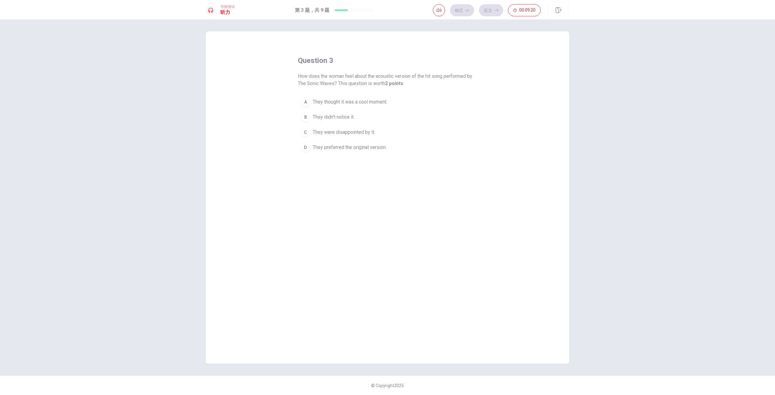
click at [331, 132] on span "They were disappointed by it." at bounding box center [344, 132] width 62 height 7
click at [467, 12] on icon "button" at bounding box center [468, 10] width 4 height 4
click at [494, 10] on button "提交" at bounding box center [491, 10] width 24 height 12
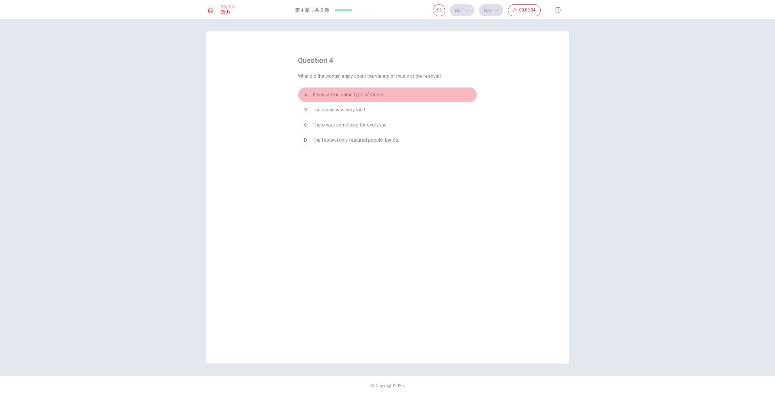
click at [353, 97] on span "It was all the same type of music." at bounding box center [348, 94] width 71 height 7
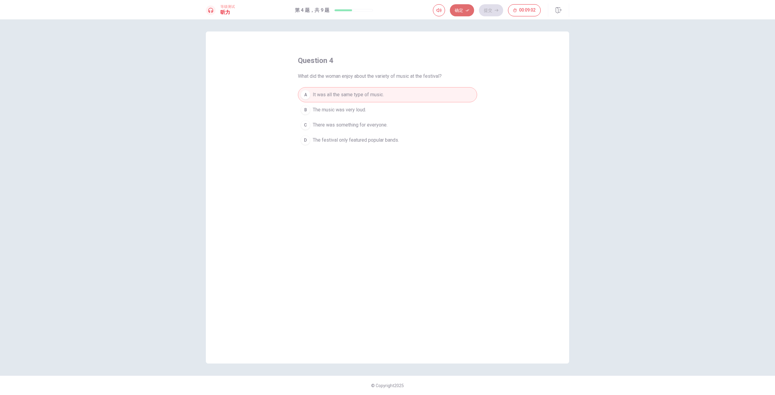
click at [468, 11] on icon "button" at bounding box center [468, 10] width 4 height 4
click at [494, 9] on button "提交" at bounding box center [491, 10] width 24 height 12
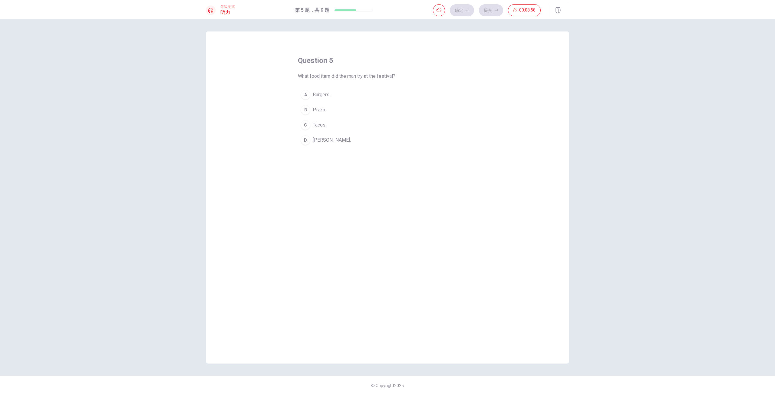
click at [327, 142] on span "[PERSON_NAME]." at bounding box center [332, 140] width 38 height 7
click at [452, 10] on button "确定" at bounding box center [462, 10] width 24 height 12
click at [487, 9] on button "提交" at bounding box center [491, 10] width 24 height 12
click at [376, 110] on span "That the festival happens more than once a year." at bounding box center [364, 109] width 102 height 7
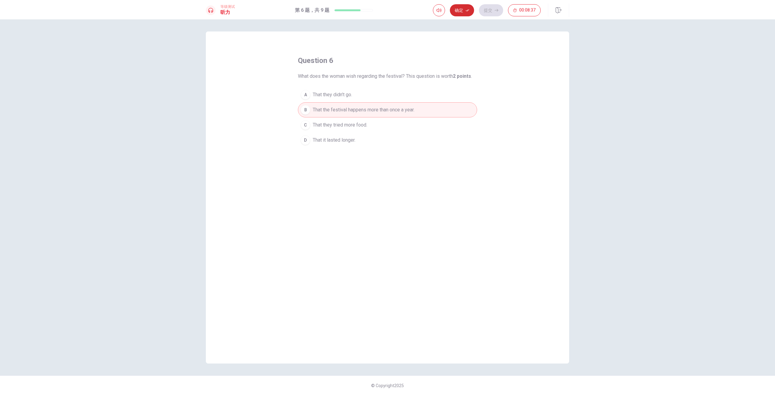
click at [463, 12] on button "确定" at bounding box center [462, 10] width 24 height 12
click at [489, 10] on button "提交" at bounding box center [491, 10] width 24 height 12
click at [387, 94] on span "Attend more music festivals next summer." at bounding box center [357, 94] width 89 height 7
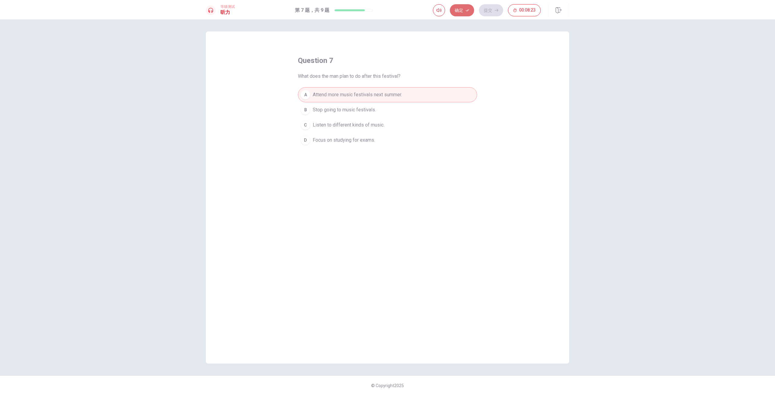
click at [459, 12] on button "确定" at bounding box center [462, 10] width 24 height 12
click at [489, 8] on button "提交" at bounding box center [491, 10] width 24 height 12
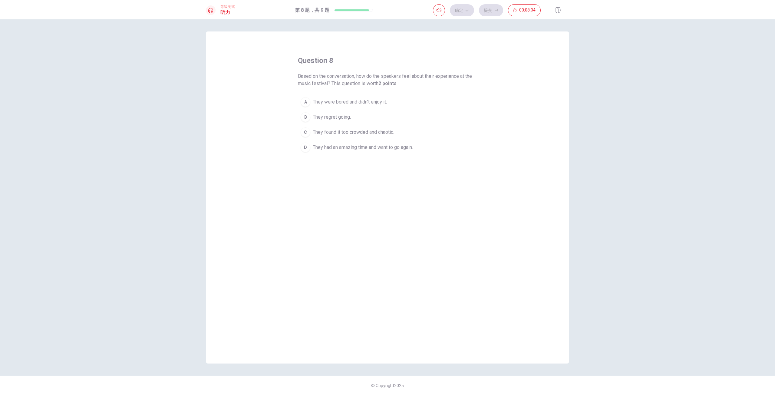
click at [387, 145] on span "They had an amazing time and want to go again." at bounding box center [363, 147] width 100 height 7
click at [466, 10] on icon "button" at bounding box center [468, 10] width 4 height 4
click at [500, 9] on button "提交" at bounding box center [491, 10] width 24 height 12
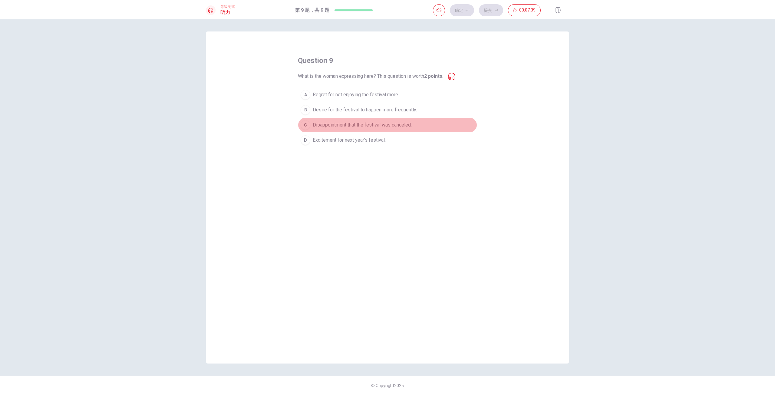
click at [339, 124] on span "Disappointment that the festival was canceled." at bounding box center [362, 124] width 99 height 7
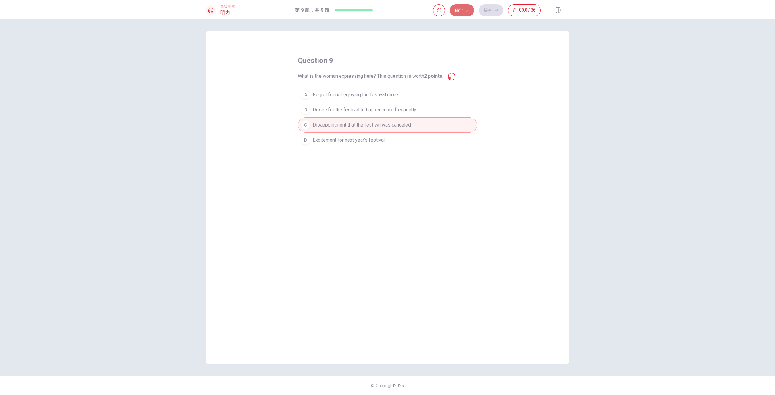
click at [464, 12] on button "确定" at bounding box center [462, 10] width 24 height 12
click at [496, 10] on icon "button" at bounding box center [497, 10] width 4 height 3
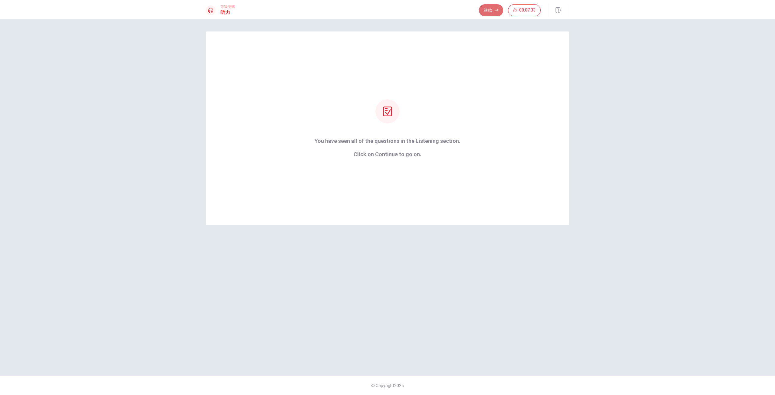
click at [487, 7] on button "继续" at bounding box center [491, 10] width 24 height 12
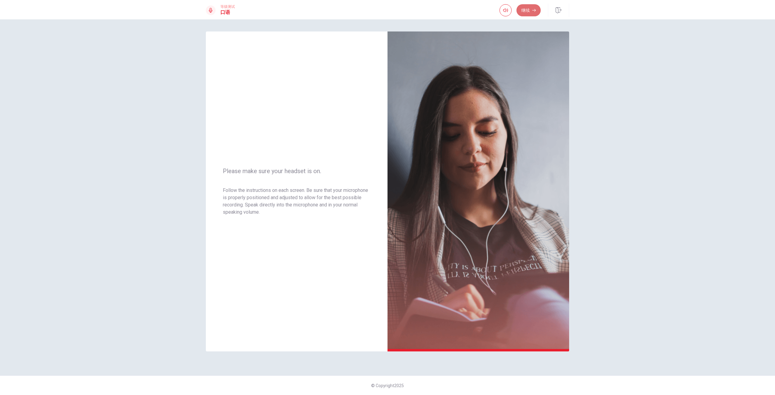
click at [522, 12] on button "继续" at bounding box center [529, 10] width 24 height 12
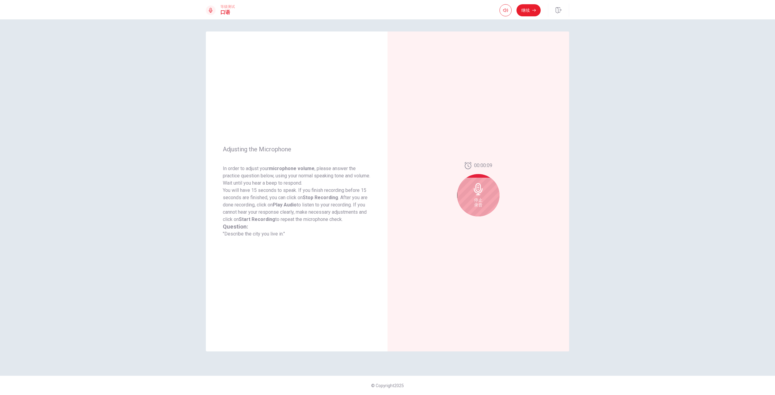
click at [531, 3] on div "等级测试 口语 继续" at bounding box center [387, 9] width 775 height 19
click at [532, 8] on button "继续" at bounding box center [529, 10] width 24 height 12
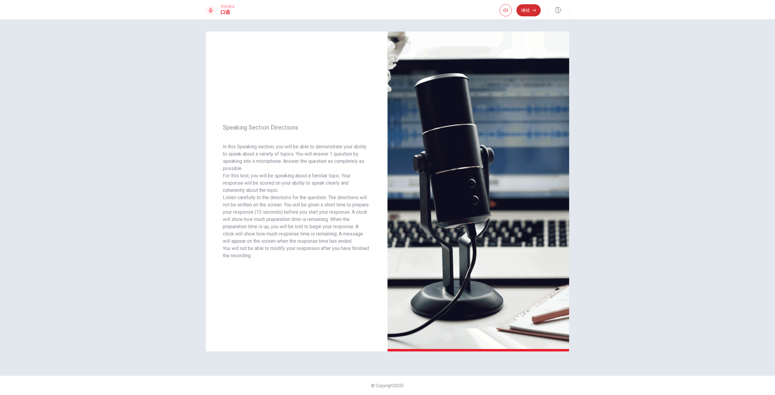
click at [528, 13] on button "继续" at bounding box center [529, 10] width 24 height 12
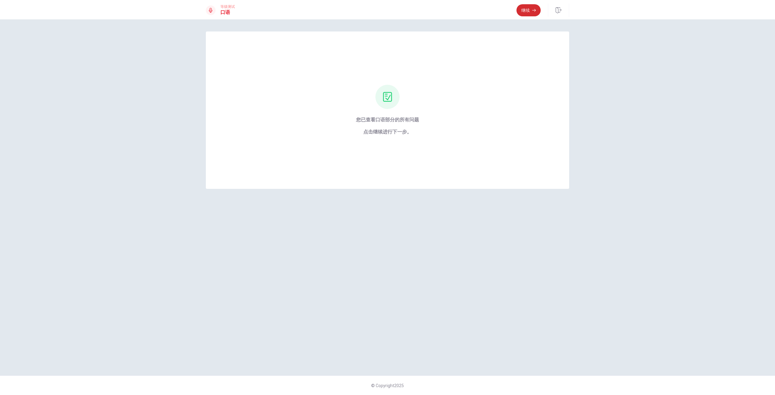
click at [527, 10] on button "继续" at bounding box center [529, 10] width 24 height 12
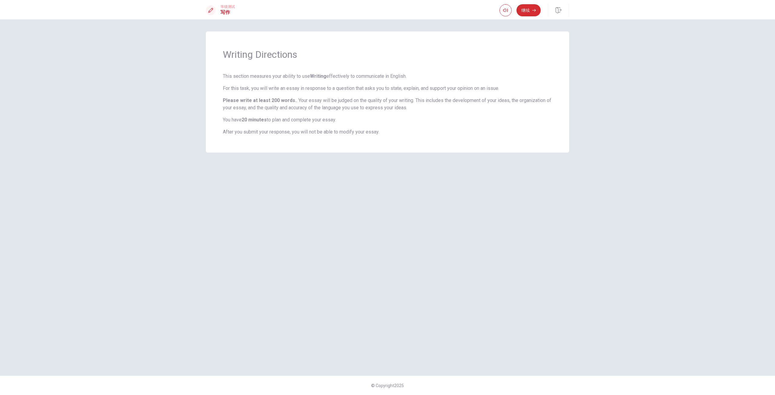
click at [534, 10] on icon "button" at bounding box center [534, 10] width 4 height 4
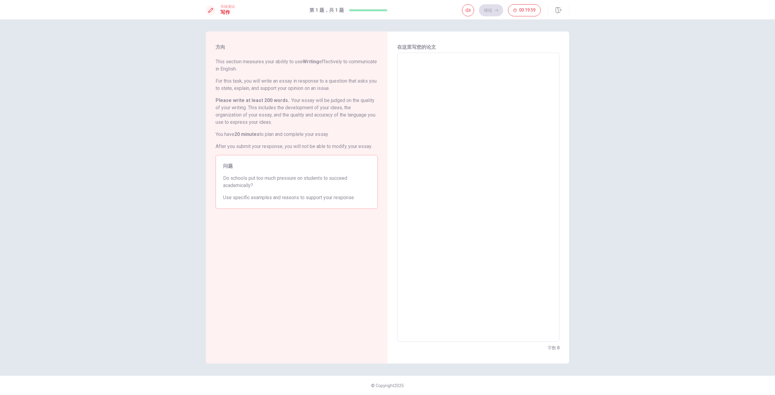
click at [444, 82] on textarea at bounding box center [479, 197] width 154 height 279
drag, startPoint x: 259, startPoint y: 180, endPoint x: 289, endPoint y: 179, distance: 30.0
click at [289, 179] on span "Do schools put too much pressure on students to succeed academically?" at bounding box center [296, 182] width 147 height 15
click at [306, 177] on span "Do schools put too much pressure on students to succeed academically?" at bounding box center [296, 182] width 147 height 15
click at [452, 67] on textarea at bounding box center [479, 197] width 154 height 279
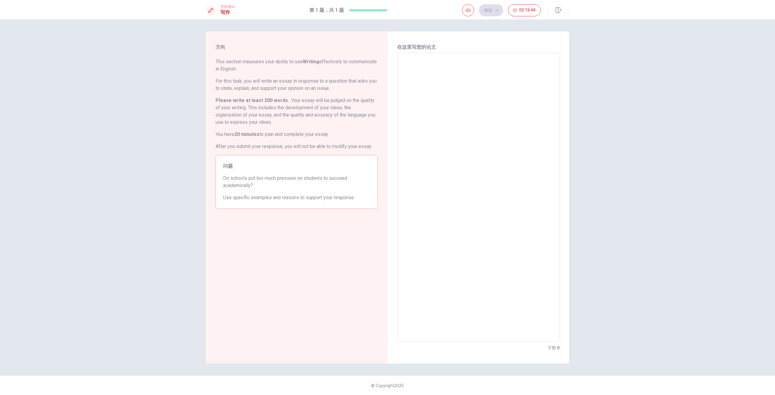
type textarea "n"
type textarea "x"
type textarea "no"
type textarea "x"
type textarea "no"
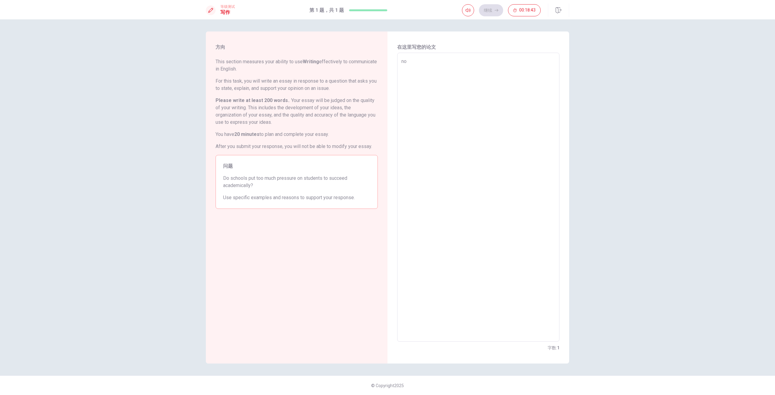
type textarea "x"
type textarea "no i"
type textarea "x"
type textarea "no i"
type textarea "x"
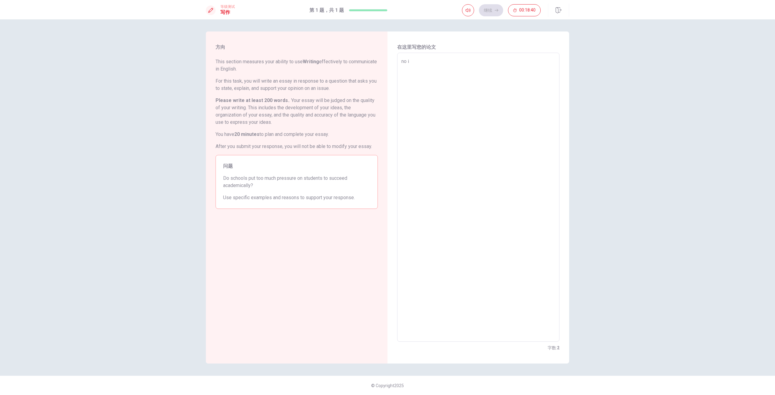
type textarea "no i t"
type textarea "x"
type textarea "no i th"
type textarea "x"
type textarea "no i thi"
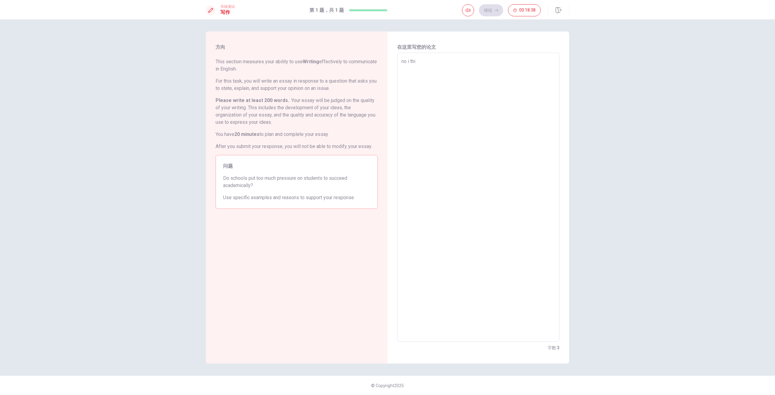
type textarea "x"
type textarea "no i thin"
type textarea "x"
type textarea "no i think"
type textarea "x"
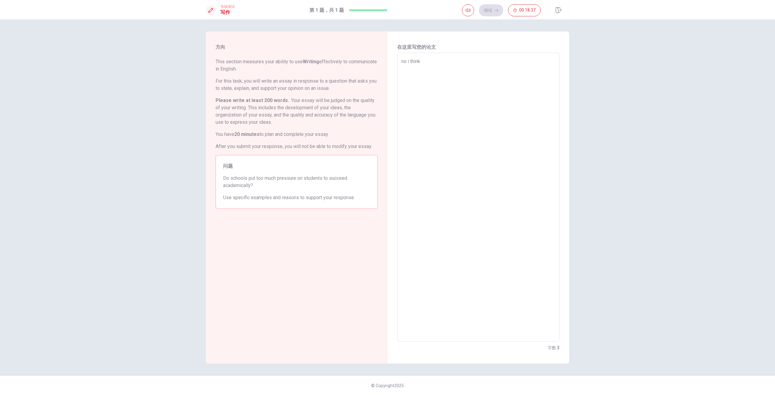
type textarea "no i think"
type textarea "x"
type textarea "no i think m"
type textarea "x"
type textarea "no i think mo"
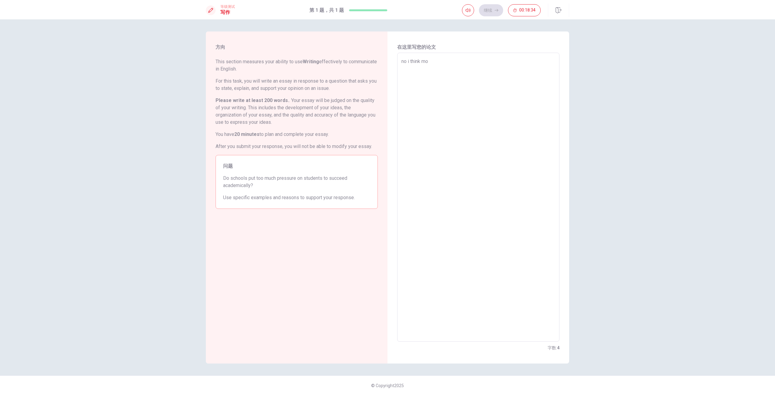
type textarea "x"
type textarea "no i think mor"
type textarea "x"
type textarea "no i think more"
type textarea "x"
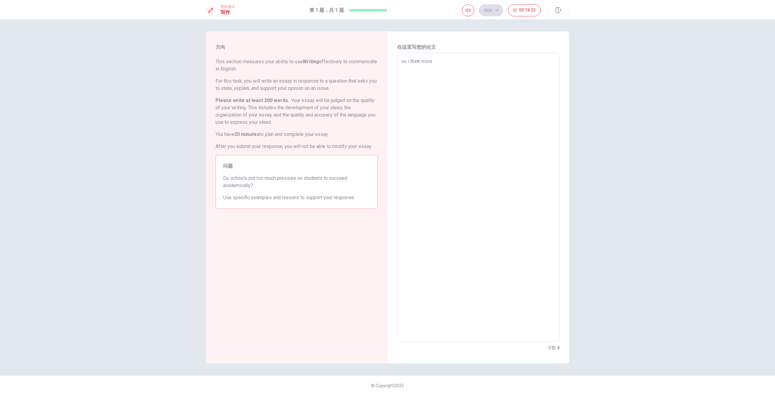
type textarea "no i think more"
type textarea "x"
type textarea "no i think more r"
type textarea "x"
type textarea "no i think more"
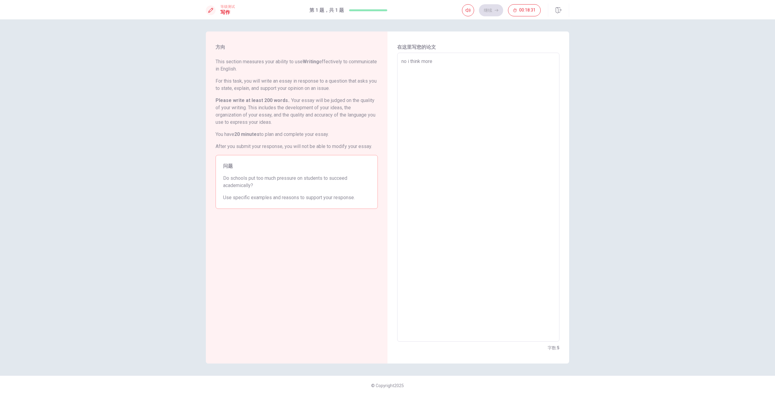
type textarea "x"
type textarea "no i think more p"
type textarea "x"
type textarea "no i think more pr"
type textarea "x"
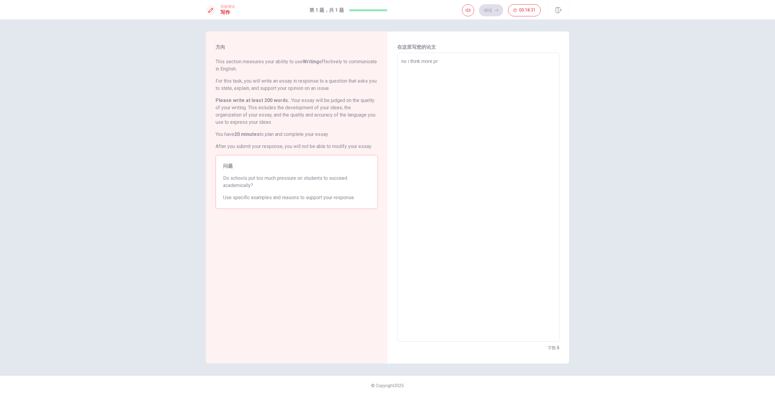
type textarea "no i think more pro"
type textarea "x"
type textarea "no i think more pr"
type textarea "x"
type textarea "no i think more pre"
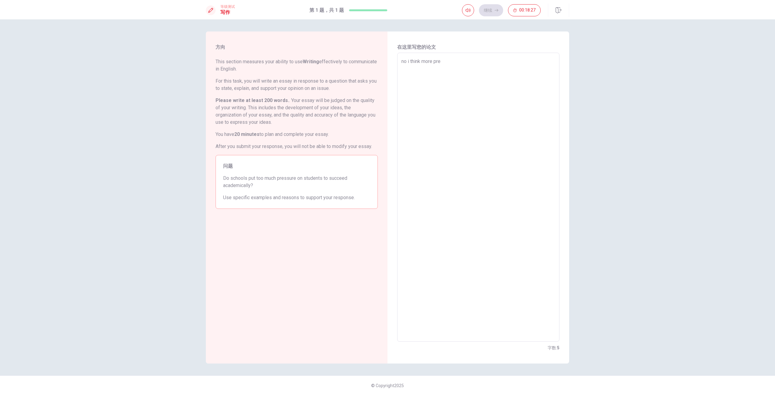
type textarea "x"
type textarea "no i think more pres"
type textarea "x"
type textarea "no i think more press"
type textarea "x"
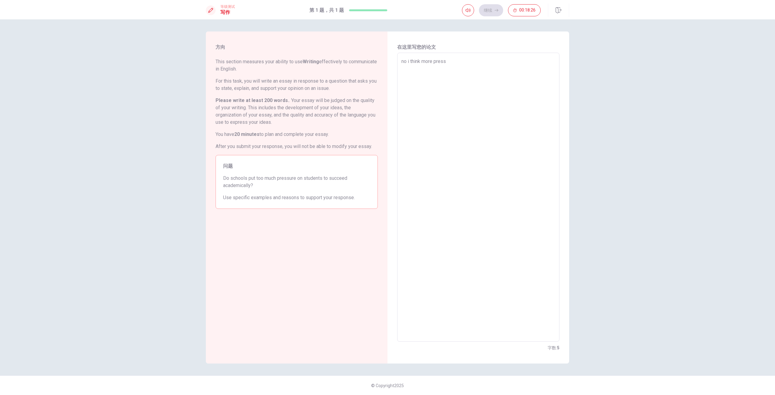
type textarea "no i think more pressu"
type textarea "x"
type textarea "no i think more pressur"
type textarea "x"
type textarea "no i think more pressure"
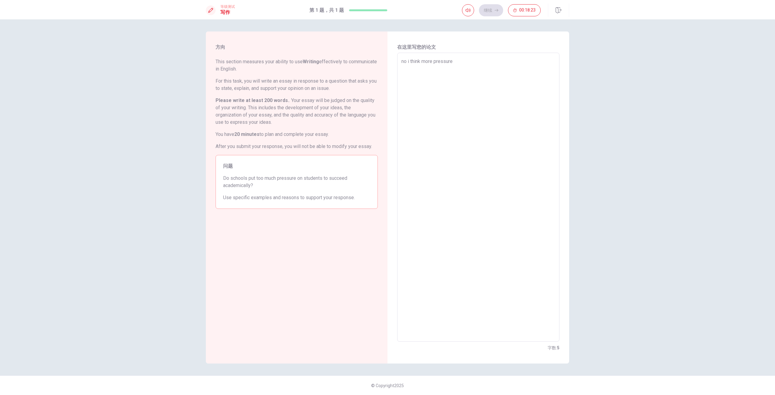
type textarea "x"
type textarea "no i think more pressure"
type textarea "x"
type textarea "no i think more pressure c"
type textarea "x"
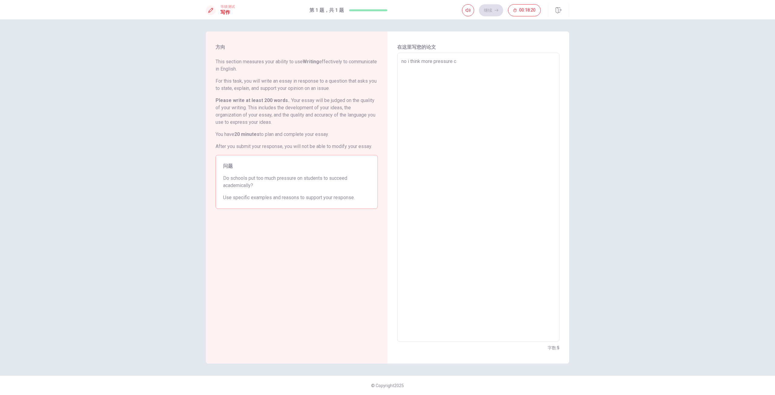
type textarea "no i think more pressure co"
type textarea "x"
type textarea "no i think more pressure con"
type textarea "x"
type textarea "no i think more pressure con"
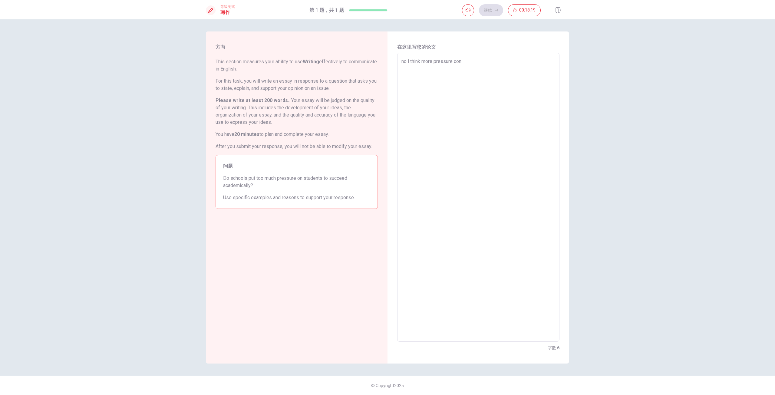
type textarea "x"
type textarea "no i think more pressure con h"
type textarea "x"
type textarea "no i think more pressure con hi"
type textarea "x"
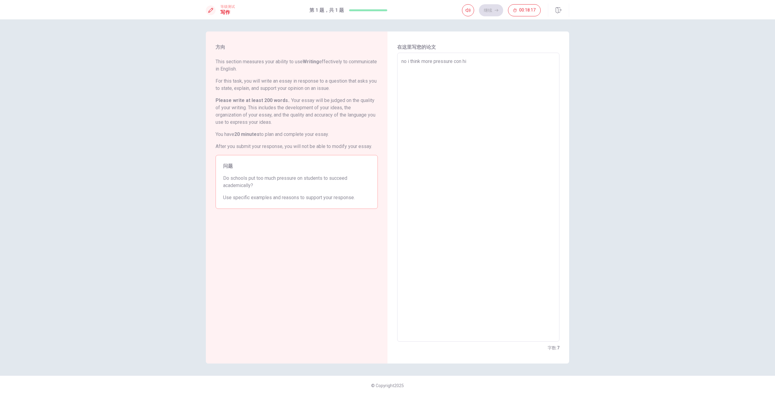
type textarea "no i think more pressure con [PERSON_NAME]"
type textarea "x"
type textarea "no i think more pressure con hi"
type textarea "x"
type textarea "no i think more pressure con h"
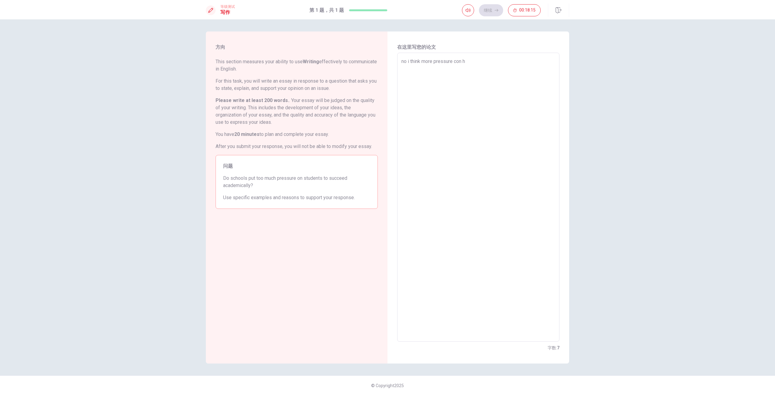
type textarea "x"
type textarea "no i think more pressure con he"
type textarea "x"
type textarea "no i think more pressure con [PERSON_NAME]"
type textarea "x"
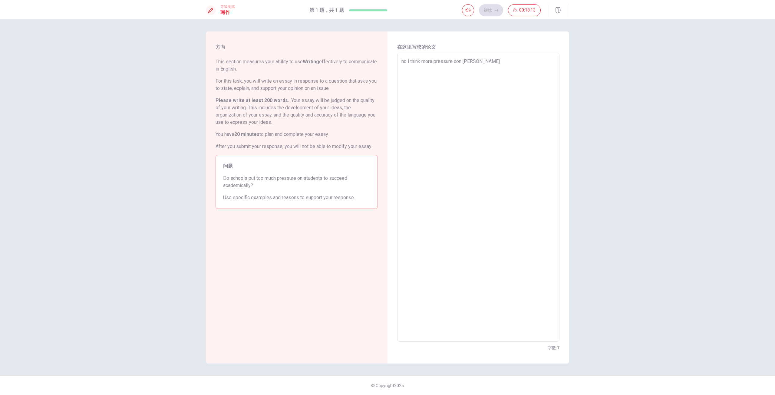
type textarea "no i think more pressure con help"
type textarea "x"
type textarea "no i think more pressure con help"
type textarea "x"
type textarea "no i think more pressure con help s"
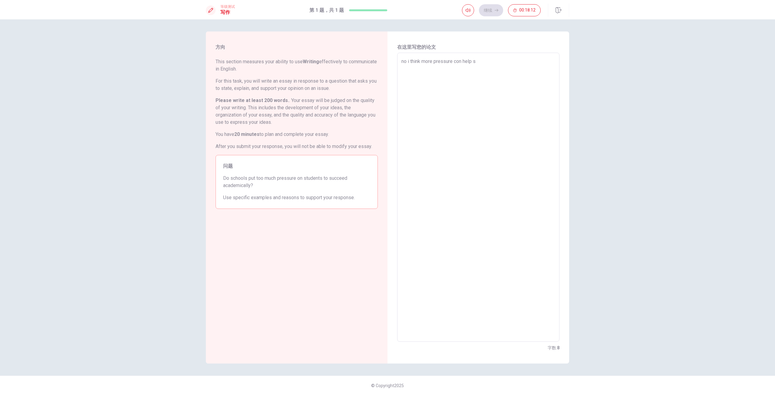
type textarea "x"
type textarea "no i think more pressure con help st"
type textarea "x"
type textarea "no i think more pressure con help [PERSON_NAME]"
type textarea "x"
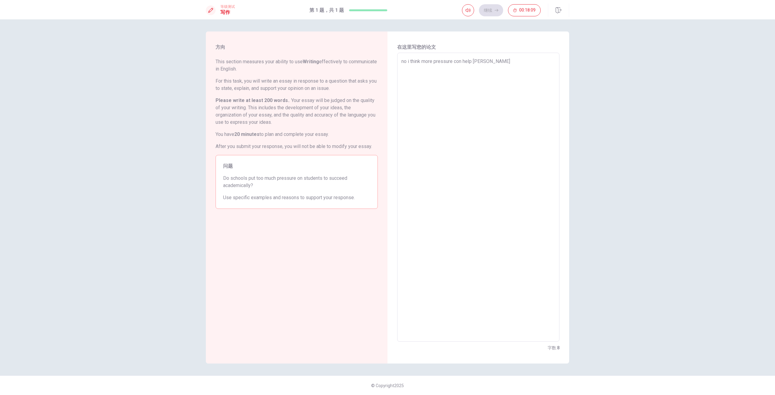
type textarea "no i think more pressure con help stud"
type textarea "x"
type textarea "no i think more pressure con help stude"
type textarea "x"
type textarea "no i think more pressure con help studen"
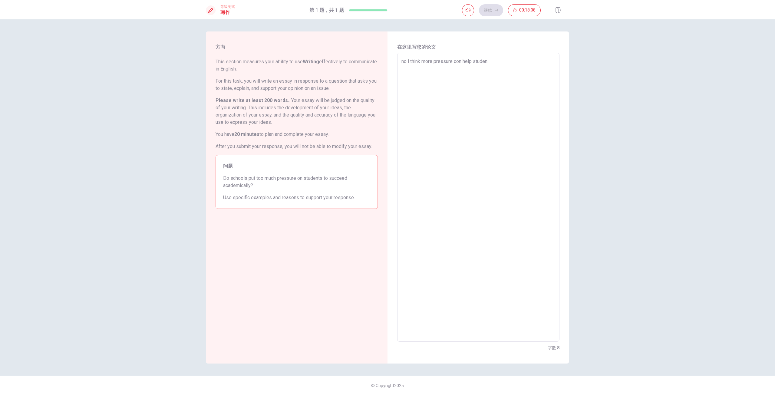
type textarea "x"
type textarea "no i think more pressure con help student"
type textarea "x"
type textarea "no i think more pressure cn help student"
type textarea "x"
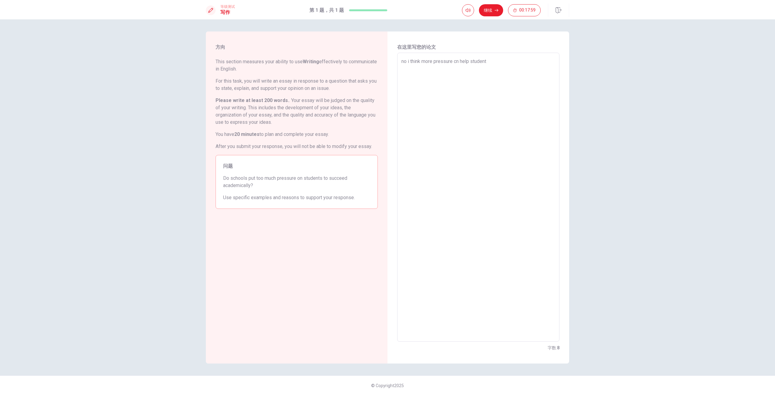
type textarea "no i think more pressure can help student"
type textarea "x"
type textarea "no i think more pressure can help students"
type textarea "x"
type textarea "no i think more pressure can help students"
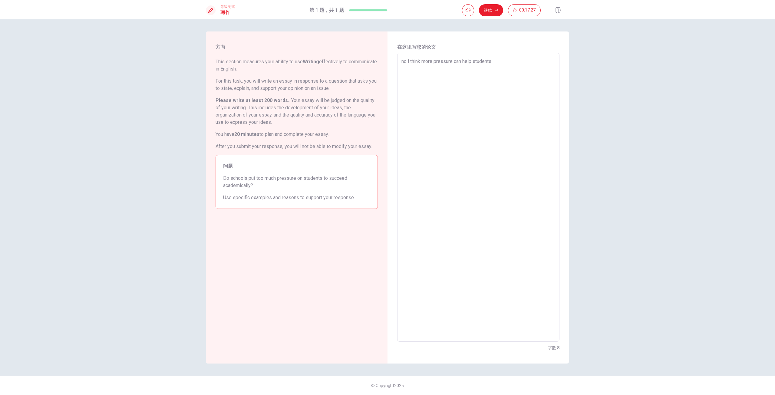
type textarea "x"
type textarea "no i think more pressure can help students i"
type textarea "x"
type textarea "no i think more pressure can help students in"
type textarea "x"
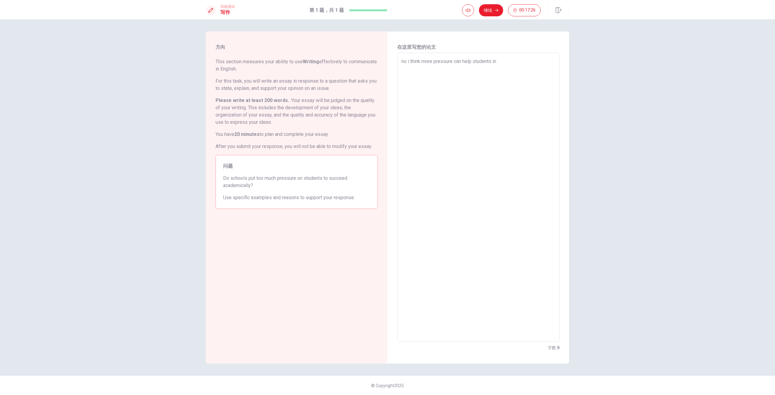
type textarea "no i think more pressure can help students in"
type textarea "x"
type textarea "no i think more pressure can help students in a"
type textarea "x"
type textarea "no i think more pressure can help students in as"
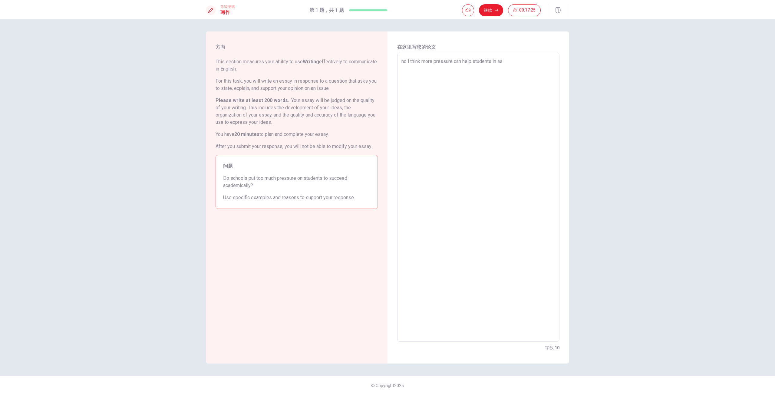
type textarea "x"
type textarea "no i think more pressure can help students in [GEOGRAPHIC_DATA]"
type textarea "x"
type textarea "no i think more pressure can help students in [GEOGRAPHIC_DATA]"
type textarea "x"
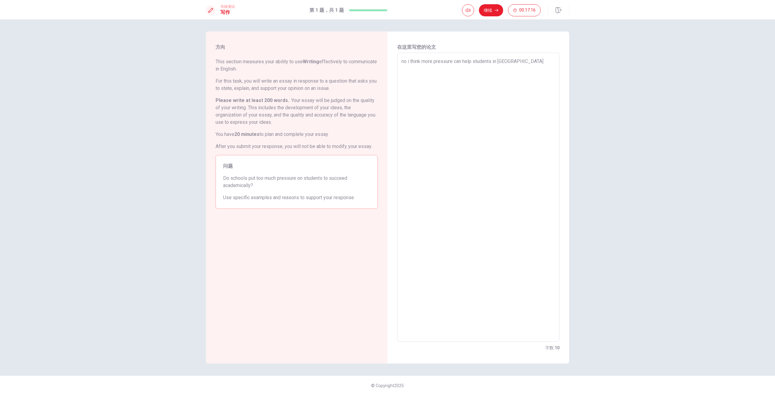
type textarea "no i think more pressure can help students. in [GEOGRAPHIC_DATA]"
type textarea "x"
type textarea "no i think more pressure can help students. in sia"
type textarea "x"
type textarea "no i think more pressure can help students. in [GEOGRAPHIC_DATA]"
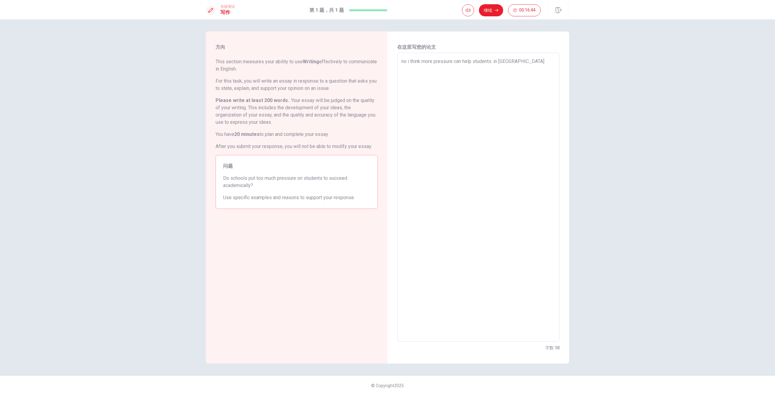
type textarea "x"
type textarea "no i think more pressure can help students. in [GEOGRAPHIC_DATA]"
type textarea "x"
type textarea "no i think more pressure can help students. in As"
type textarea "x"
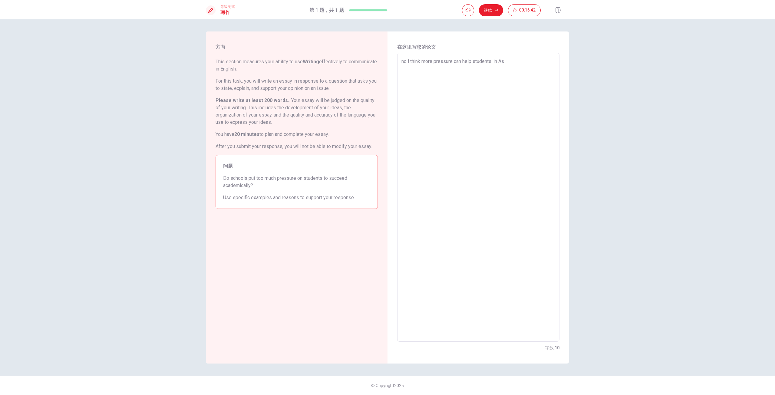
type textarea "no i think more pressure can help students. in A"
type textarea "x"
type textarea "no i think more pressure can help students. in As"
type textarea "x"
type textarea "no i think more pressure can help students. in [GEOGRAPHIC_DATA]"
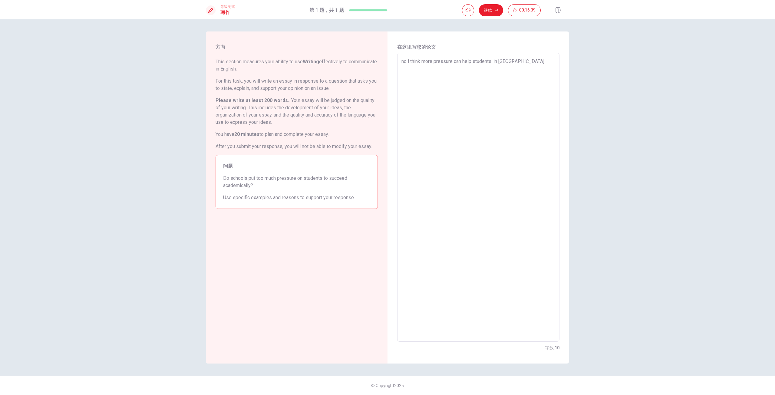
type textarea "x"
type textarea "no i think more pressure can help students. in [GEOGRAPHIC_DATA]"
type textarea "x"
type textarea "no i think more pressure can help students. in [GEOGRAPHIC_DATA]"
type textarea "x"
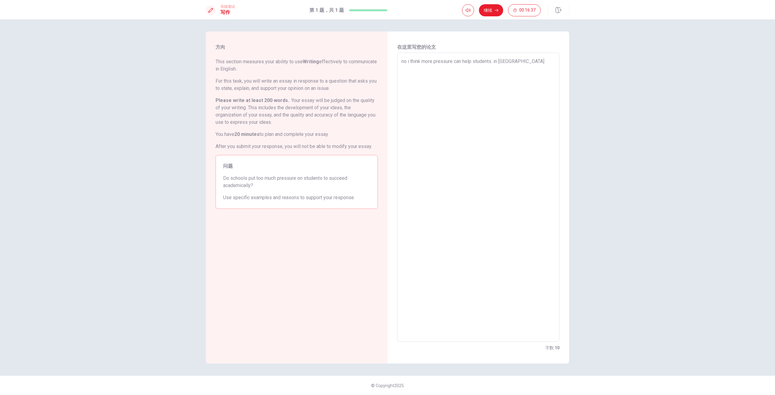
type textarea "no i think more pressure can help students. in [GEOGRAPHIC_DATA] n"
type textarea "x"
type textarea "no i think more pressure can help students. in [GEOGRAPHIC_DATA] no"
type textarea "x"
type textarea "no i think more pressure can help students. in [GEOGRAPHIC_DATA] no"
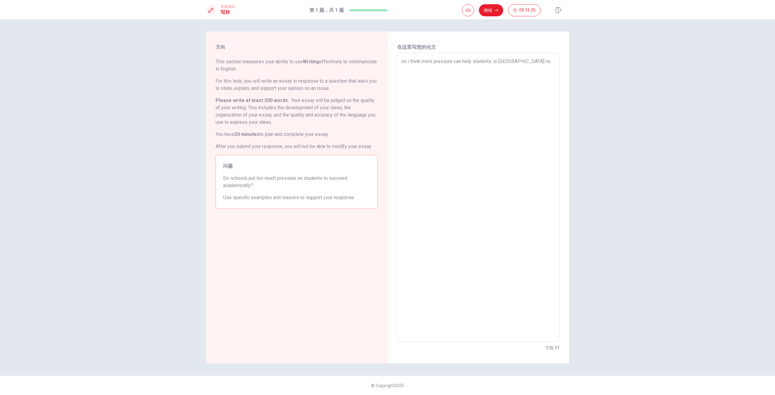
type textarea "x"
type textarea "no i think more pressure can help students. in [GEOGRAPHIC_DATA] no p"
type textarea "x"
type textarea "no i think more pressure can help students. in [GEOGRAPHIC_DATA] no pr"
type textarea "x"
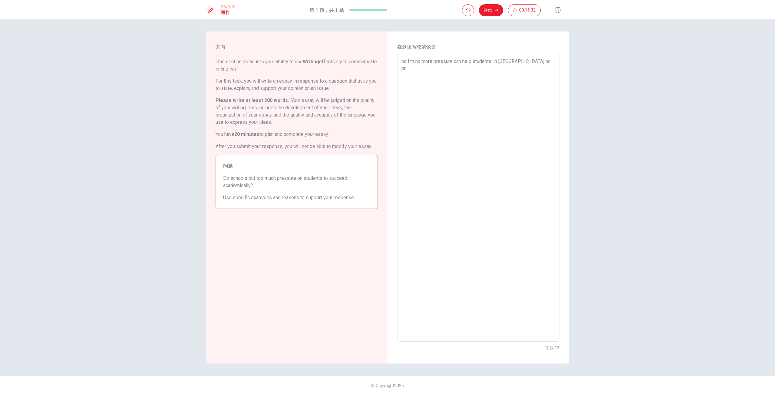
type textarea "no i think more pressure can help students. in [GEOGRAPHIC_DATA] no pre"
type textarea "x"
type textarea "no i think more pressure can help students. in [GEOGRAPHIC_DATA] no pres"
type textarea "x"
type textarea "no i think more pressure can help students. in [GEOGRAPHIC_DATA] no press"
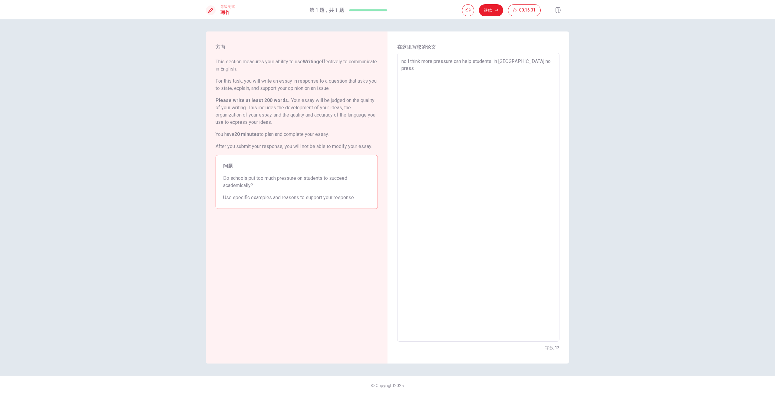
type textarea "x"
type textarea "no i think more pressure can help students. in [GEOGRAPHIC_DATA] no pressu"
type textarea "x"
type textarea "no i think more pressure can help students. in [GEOGRAPHIC_DATA] no pressur"
type textarea "x"
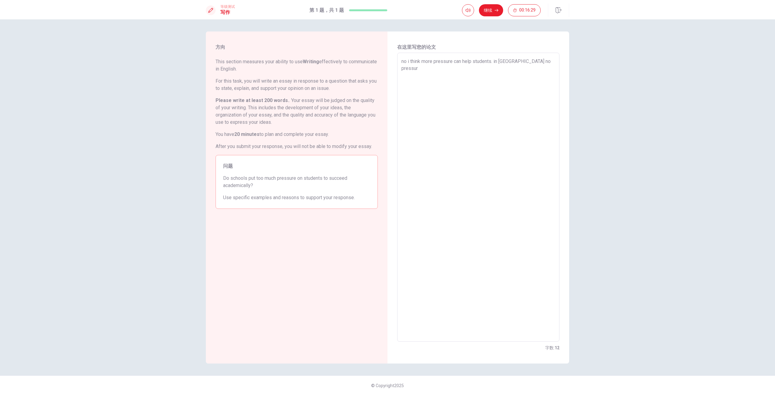
type textarea "no i think more pressure can help students. in [GEOGRAPHIC_DATA] no pressur"
type textarea "x"
type textarea "no i think more pressure can help students. in [GEOGRAPHIC_DATA] no pressur n"
type textarea "x"
type textarea "no i think more pressure can help students. in [GEOGRAPHIC_DATA] no pressur no"
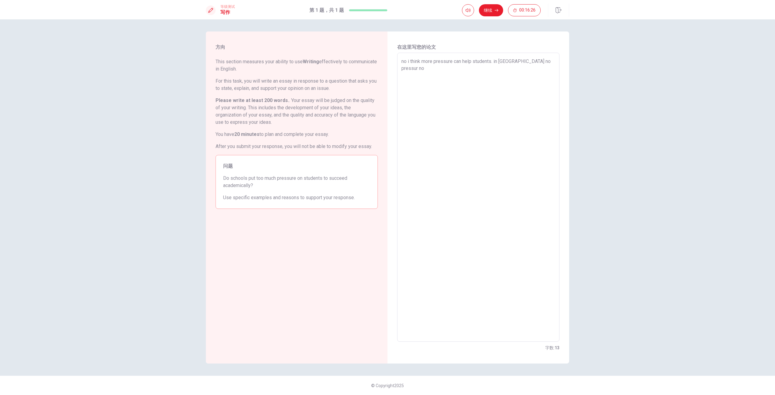
type textarea "x"
type textarea "no i think more pressure can help students. in [GEOGRAPHIC_DATA] no pressur no"
type textarea "x"
type textarea "no i think more pressure can help students. in [GEOGRAPHIC_DATA] no pressur no s"
type textarea "x"
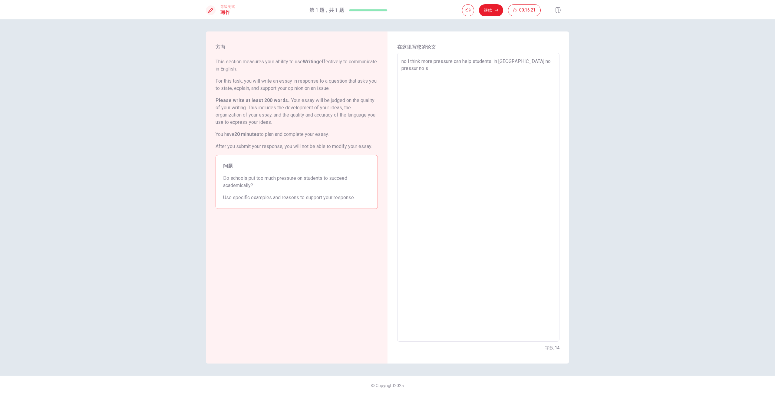
type textarea "no i think more pressure can help students. in [GEOGRAPHIC_DATA] no pressur no …"
type textarea "x"
type textarea "no i think more pressure can help students. in [GEOGRAPHIC_DATA] no pressur no …"
type textarea "x"
type textarea "no i think more pressure can help students. in [GEOGRAPHIC_DATA] no pressur no …"
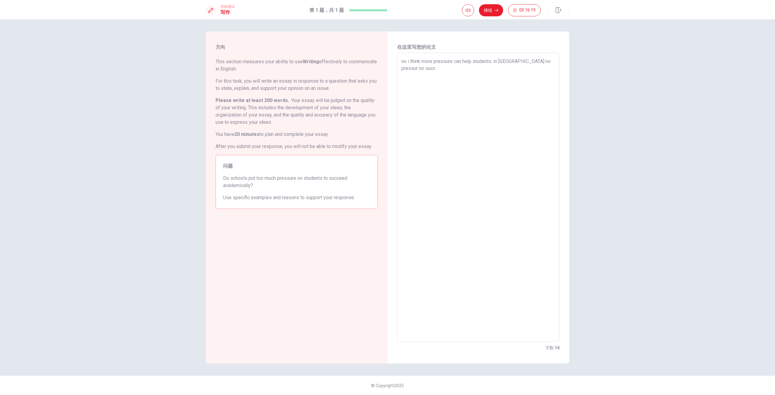
type textarea "x"
type textarea "no i think more pressure can help students. in [GEOGRAPHIC_DATA] no pressur no …"
type textarea "x"
type textarea "no i think more pressure can help students. in [GEOGRAPHIC_DATA] no pressur no …"
type textarea "x"
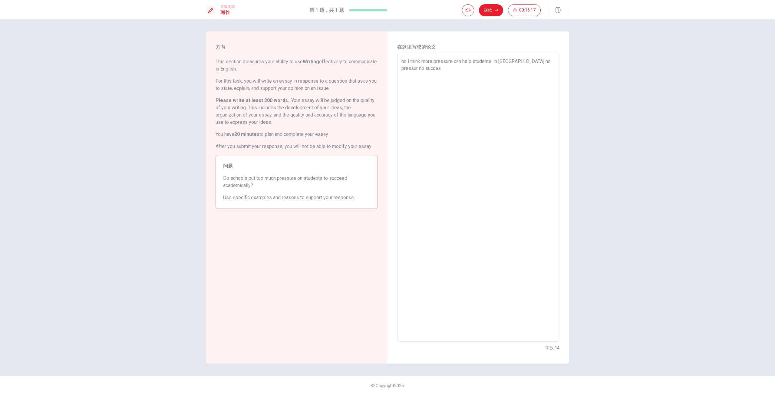
type textarea "no i think more pressure can help students. in [GEOGRAPHIC_DATA] no pressur no …"
type textarea "x"
type textarea "no i think more pressure can help students. in [GEOGRAPHIC_DATA] no pressur no …"
type textarea "x"
type textarea "no i think more pressure can help students. in [GEOGRAPHIC_DATA] no pressur no …"
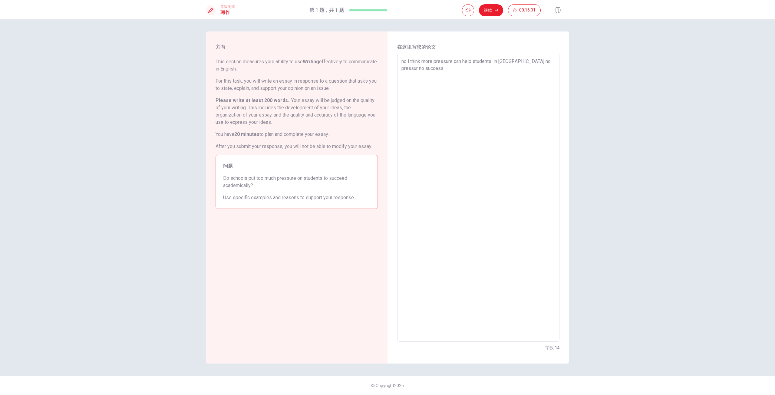
type textarea "x"
type textarea "no i think more pressure can help students. in [GEOGRAPHIC_DATA] no pressur no …"
type textarea "x"
type textarea "no i think more pressure can help students. in [GEOGRAPHIC_DATA] no pressur no …"
type textarea "x"
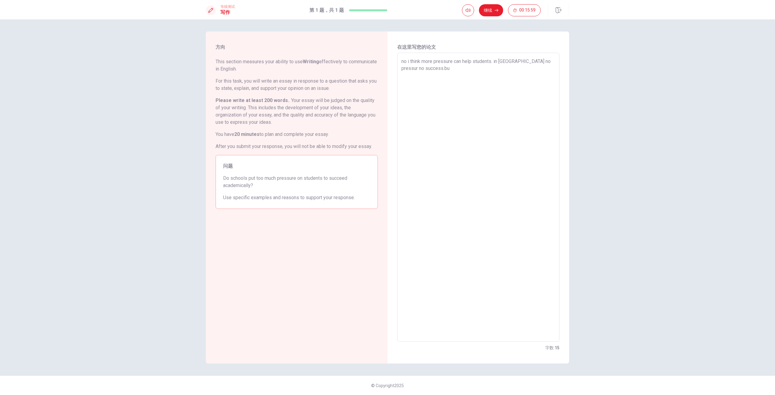
type textarea "no i think more pressure can help students. in [GEOGRAPHIC_DATA] no pressur no …"
type textarea "x"
type textarea "no i think more pressure can help students. in [GEOGRAPHIC_DATA] no pressur no …"
type textarea "x"
type textarea "no i think more pressure can help students. in [GEOGRAPHIC_DATA] no pressur no …"
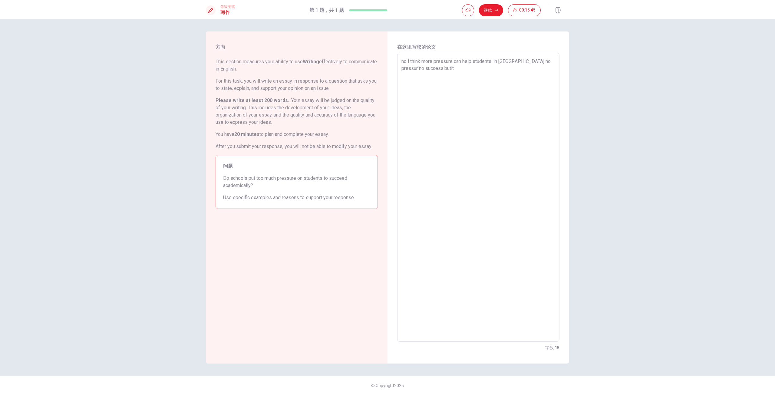
type textarea "x"
type textarea "no i think more pressure can help students. in [GEOGRAPHIC_DATA] no pressur no …"
type textarea "x"
type textarea "no i think more pressure can help students. in [GEOGRAPHIC_DATA] no pressur no …"
type textarea "x"
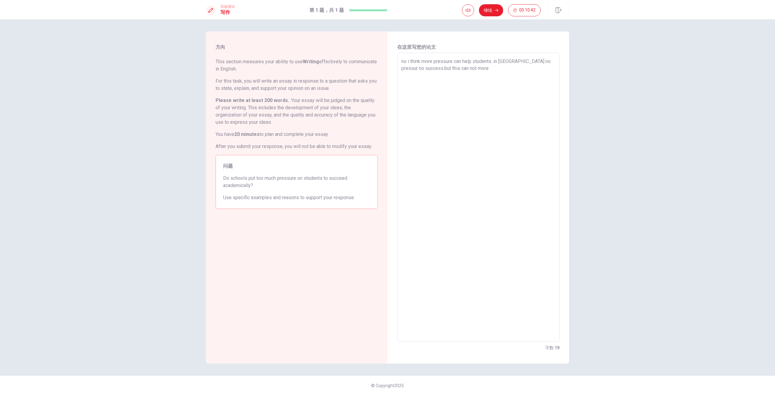
click at [437, 68] on textarea "no i think more pressure can help students. in [GEOGRAPHIC_DATA] no pressur no …" at bounding box center [479, 197] width 154 height 279
click at [491, 8] on button "继续" at bounding box center [491, 10] width 24 height 12
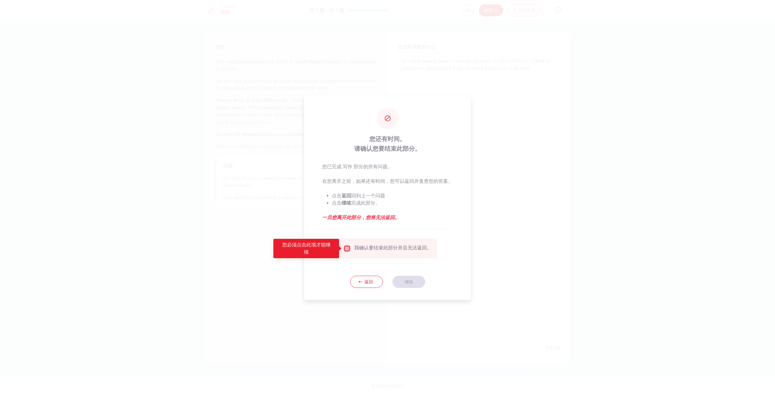
click at [349, 249] on input "您必须点击此项才能继续" at bounding box center [346, 248] width 7 height 7
click at [416, 278] on button "继续" at bounding box center [409, 282] width 33 height 12
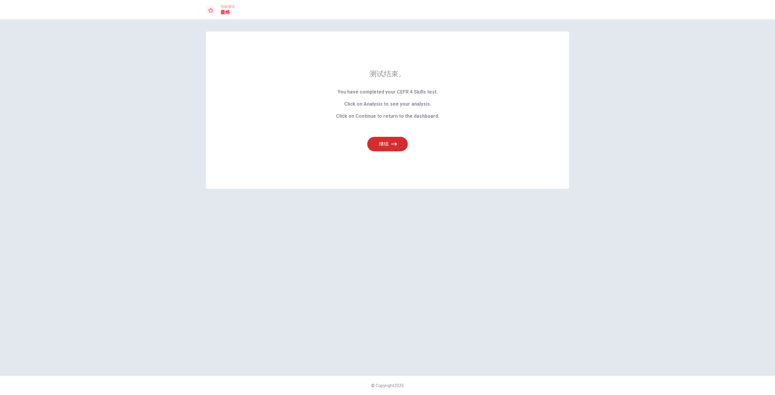
click at [391, 150] on button "继续" at bounding box center [387, 144] width 41 height 15
